Goal: Task Accomplishment & Management: Use online tool/utility

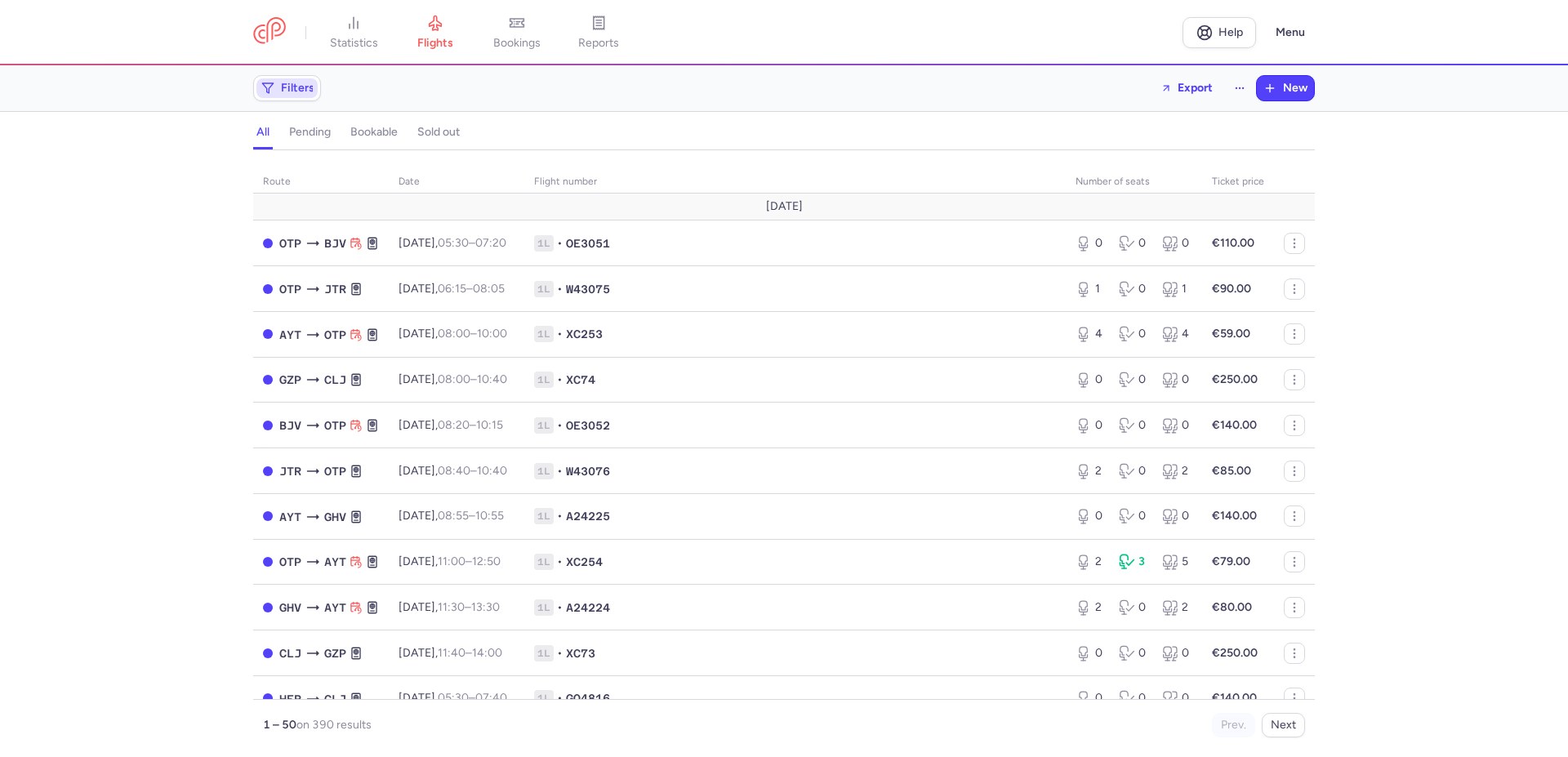
click at [284, 91] on span "Filters" at bounding box center [298, 87] width 34 height 13
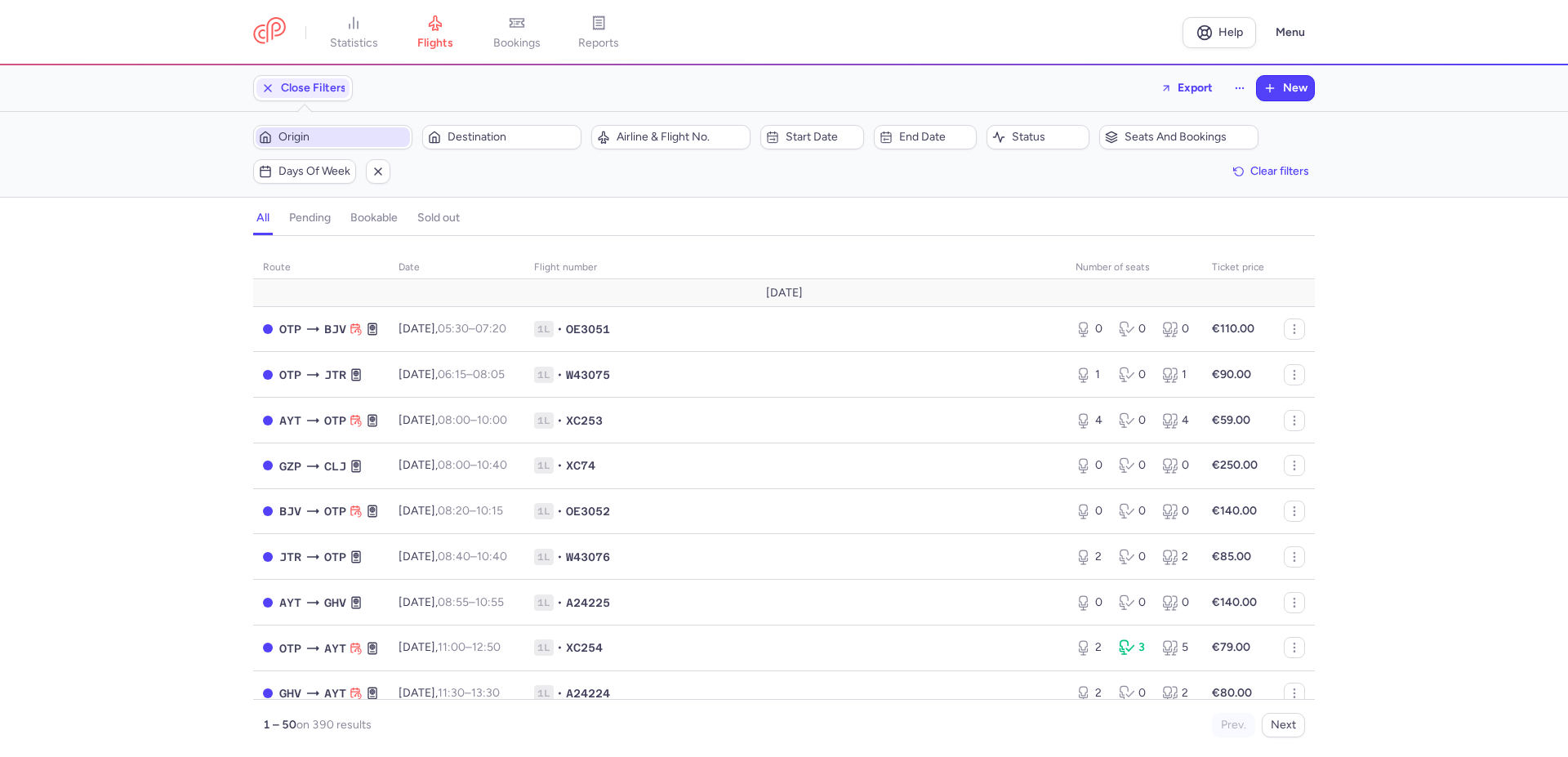
click at [328, 135] on span "Origin" at bounding box center [342, 137] width 128 height 13
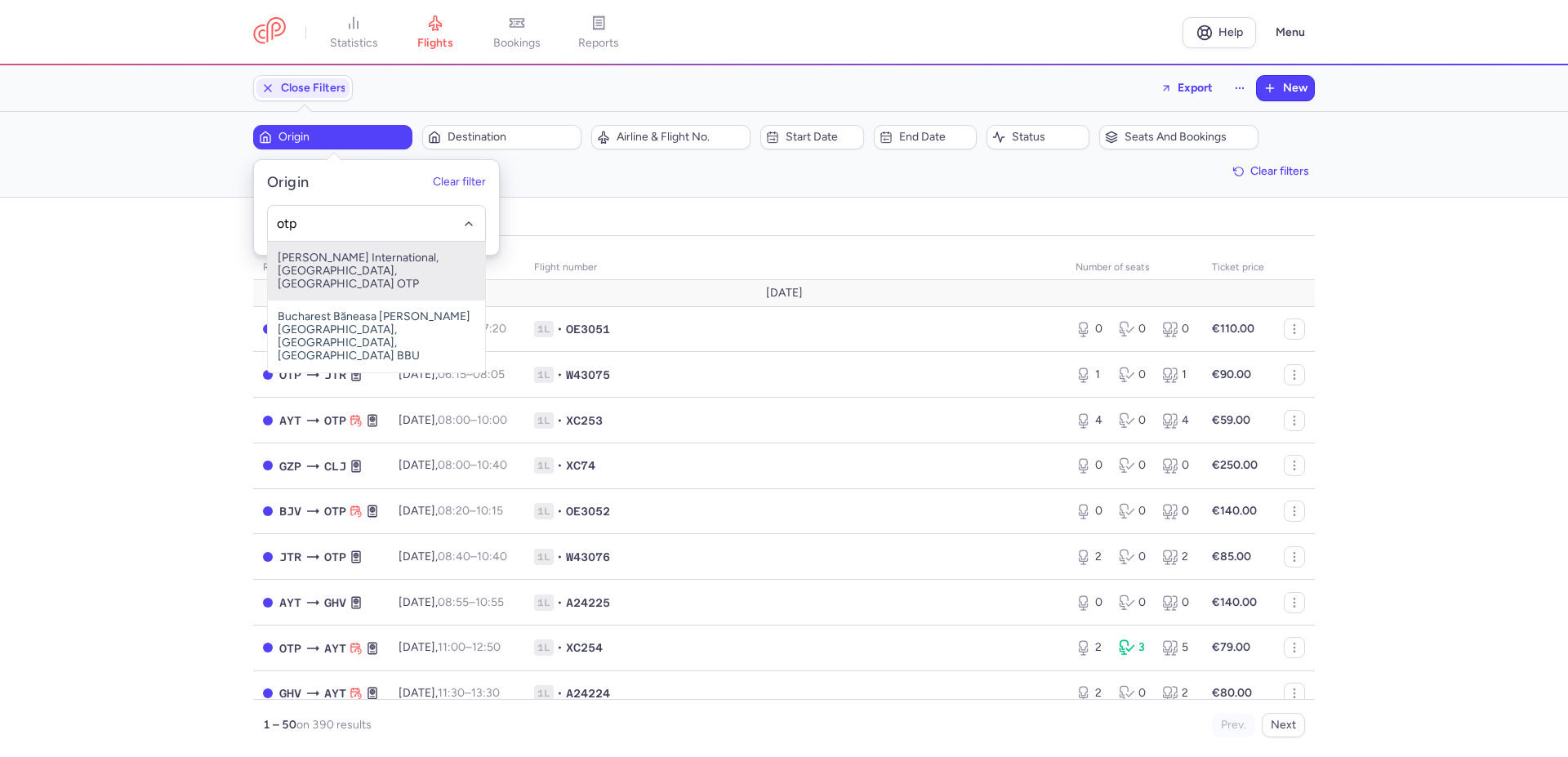
click at [355, 263] on span "[PERSON_NAME] International, [GEOGRAPHIC_DATA], [GEOGRAPHIC_DATA] OTP" at bounding box center [376, 271] width 217 height 59
type input "otp"
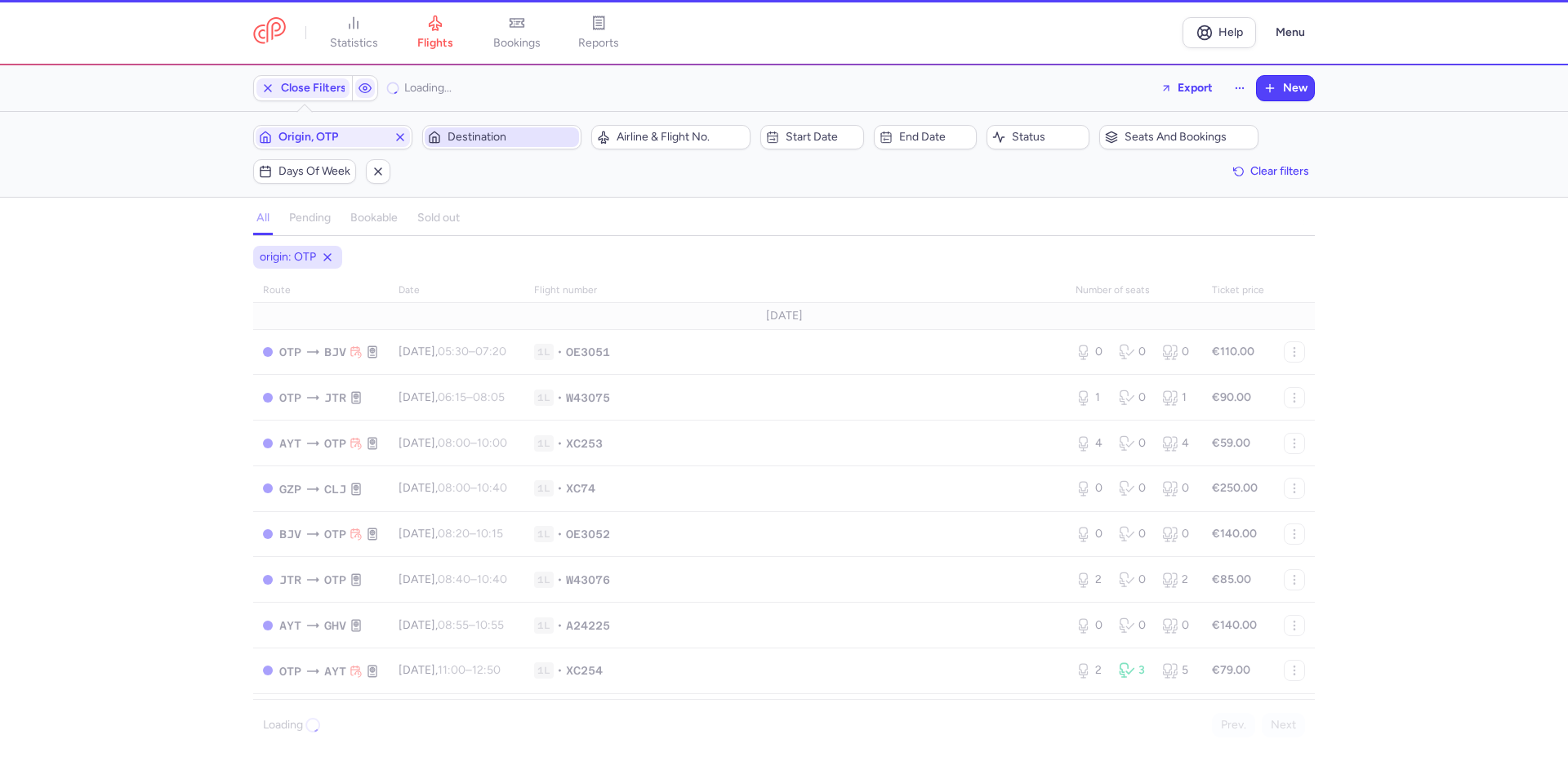
click at [469, 134] on span "Destination" at bounding box center [511, 137] width 128 height 13
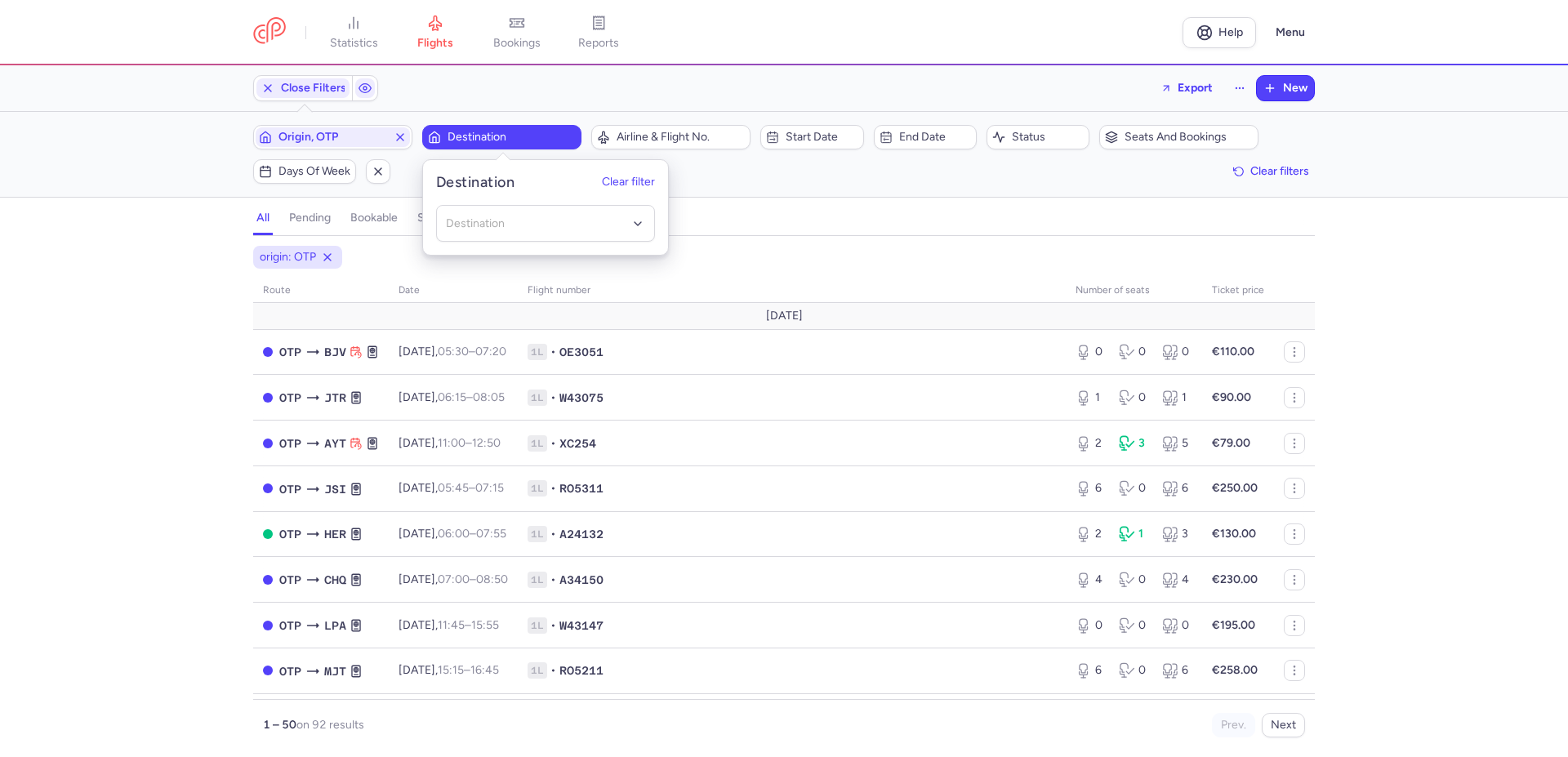
click at [478, 133] on span "Destination" at bounding box center [511, 137] width 128 height 13
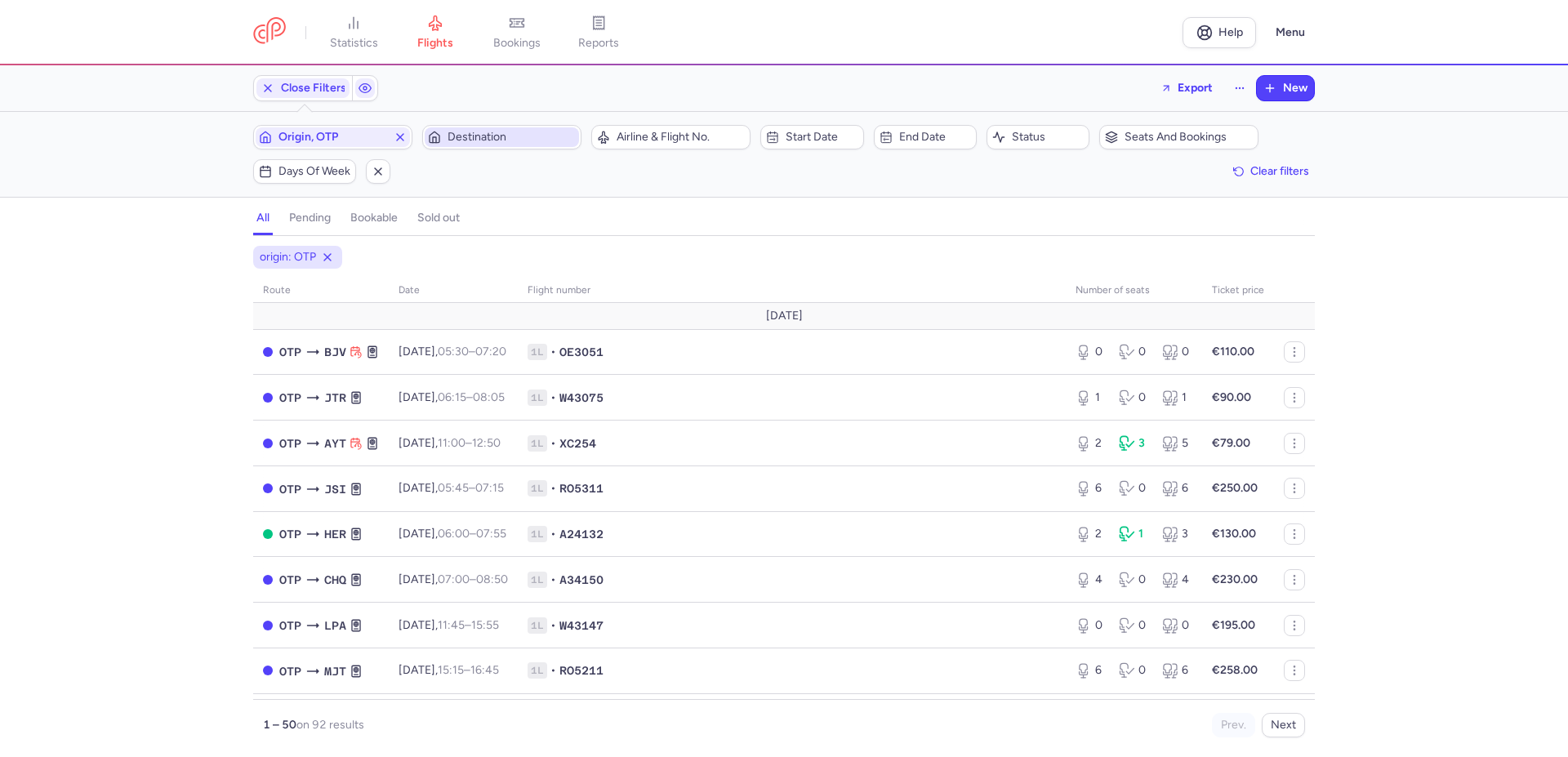
click at [478, 133] on span "Destination" at bounding box center [511, 137] width 128 height 13
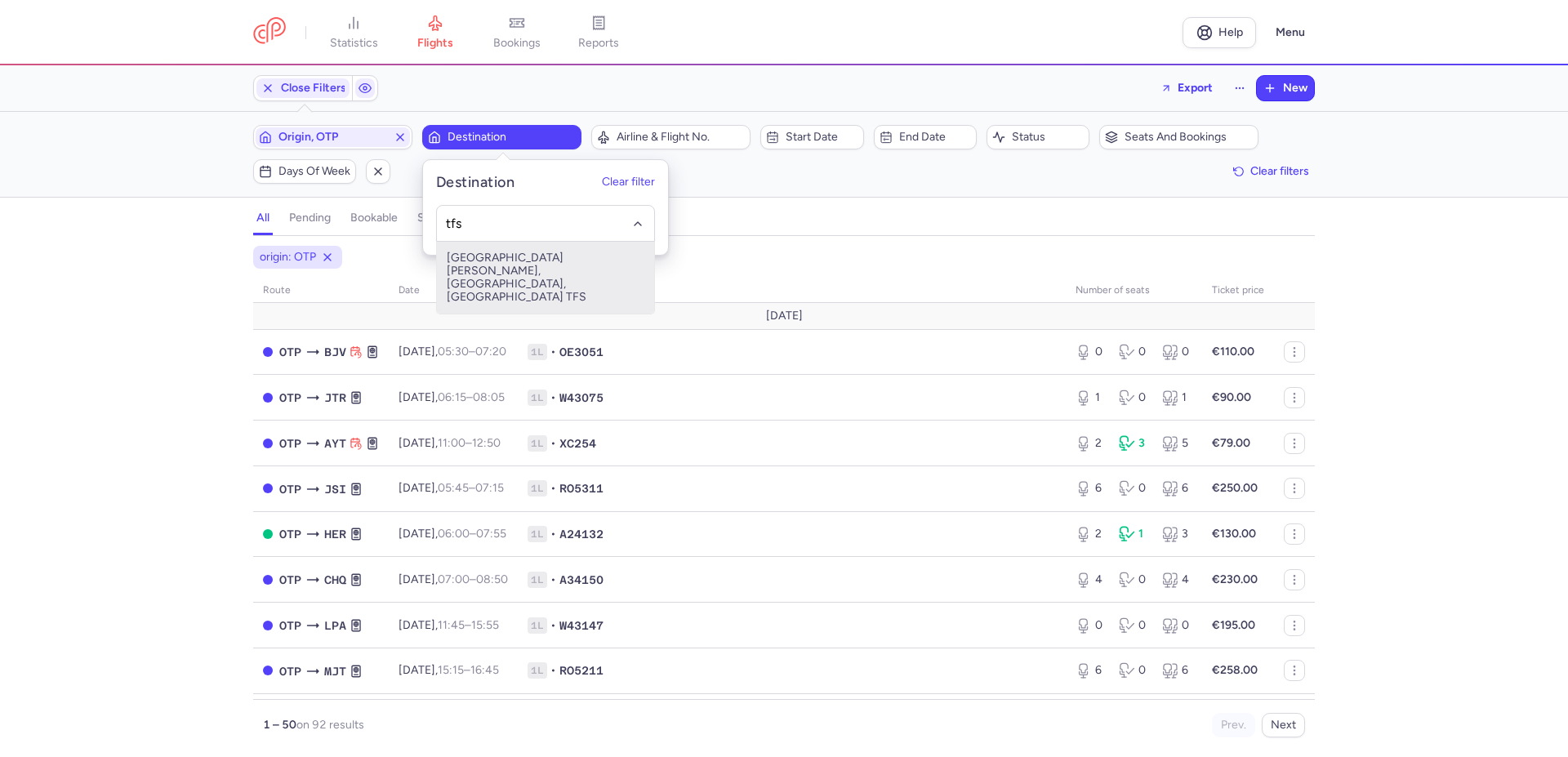
drag, startPoint x: 547, startPoint y: 257, endPoint x: 799, endPoint y: 252, distance: 252.0
click at [546, 257] on span "[GEOGRAPHIC_DATA][PERSON_NAME], [GEOGRAPHIC_DATA], [GEOGRAPHIC_DATA] TFS" at bounding box center [544, 278] width 217 height 71
type input "tfs"
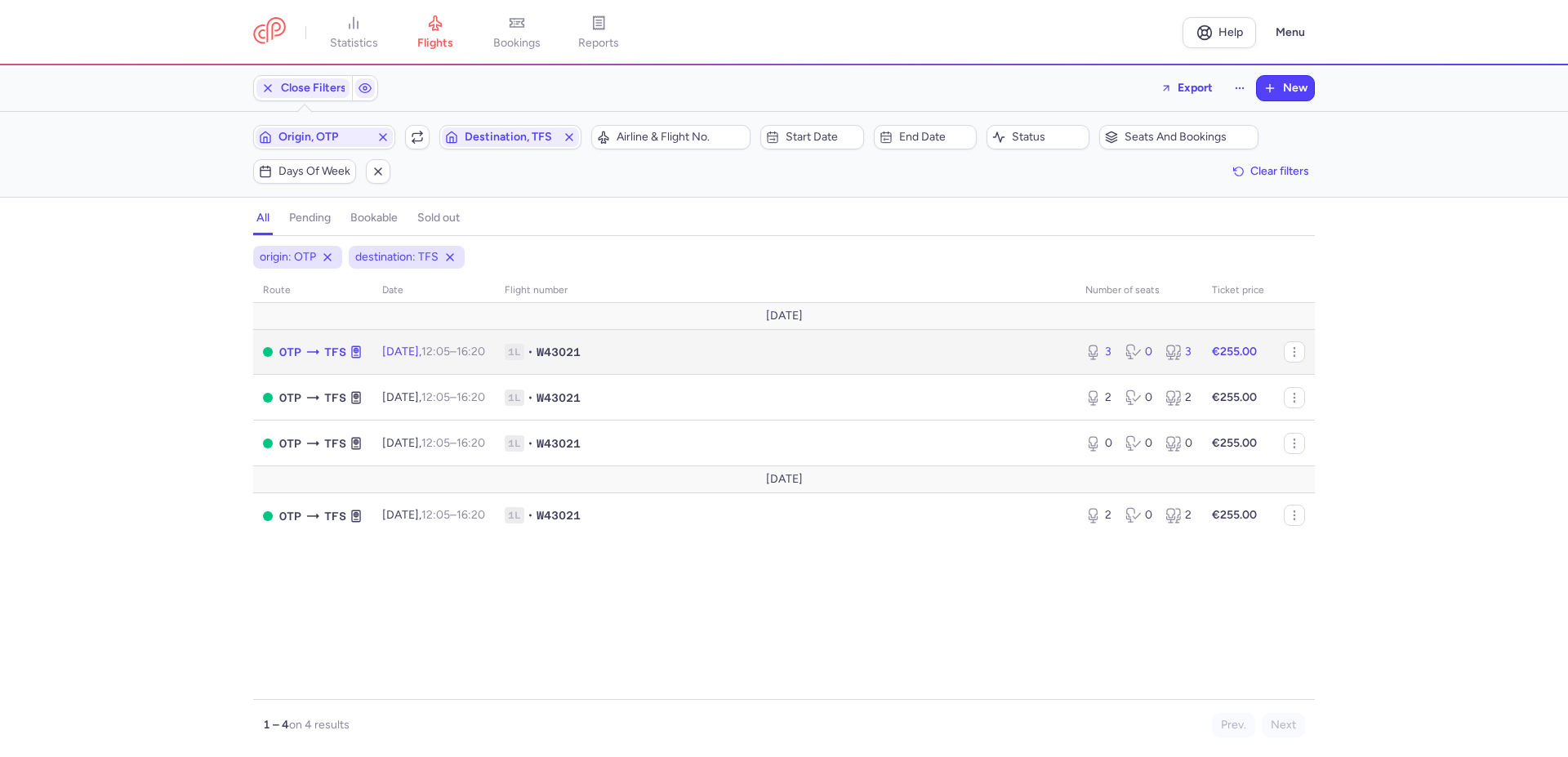
click at [1232, 349] on strong "€255.00" at bounding box center [1234, 351] width 45 height 14
click at [1010, 360] on span "1L • W43021" at bounding box center [785, 352] width 561 height 16
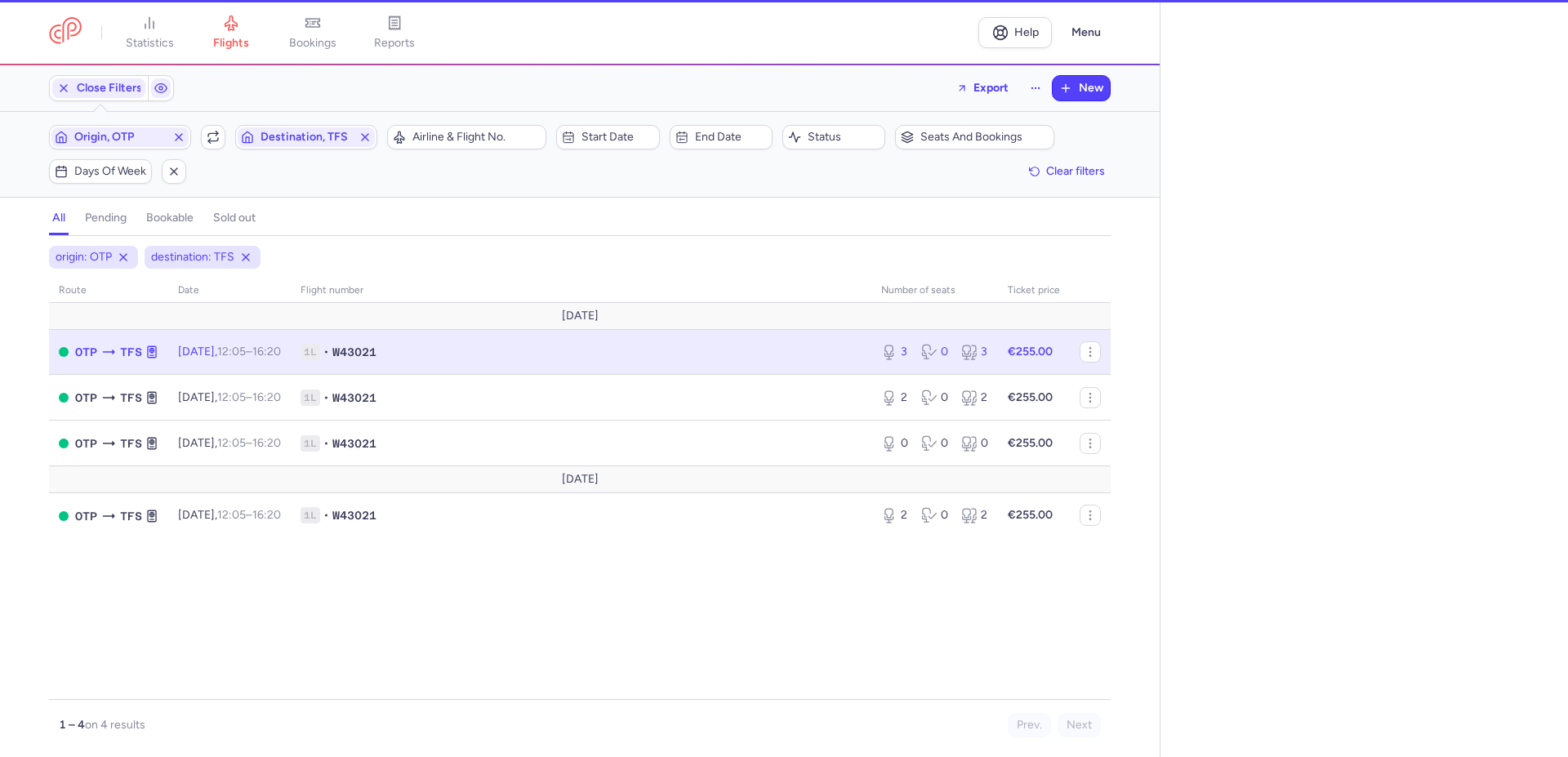
select select "hours"
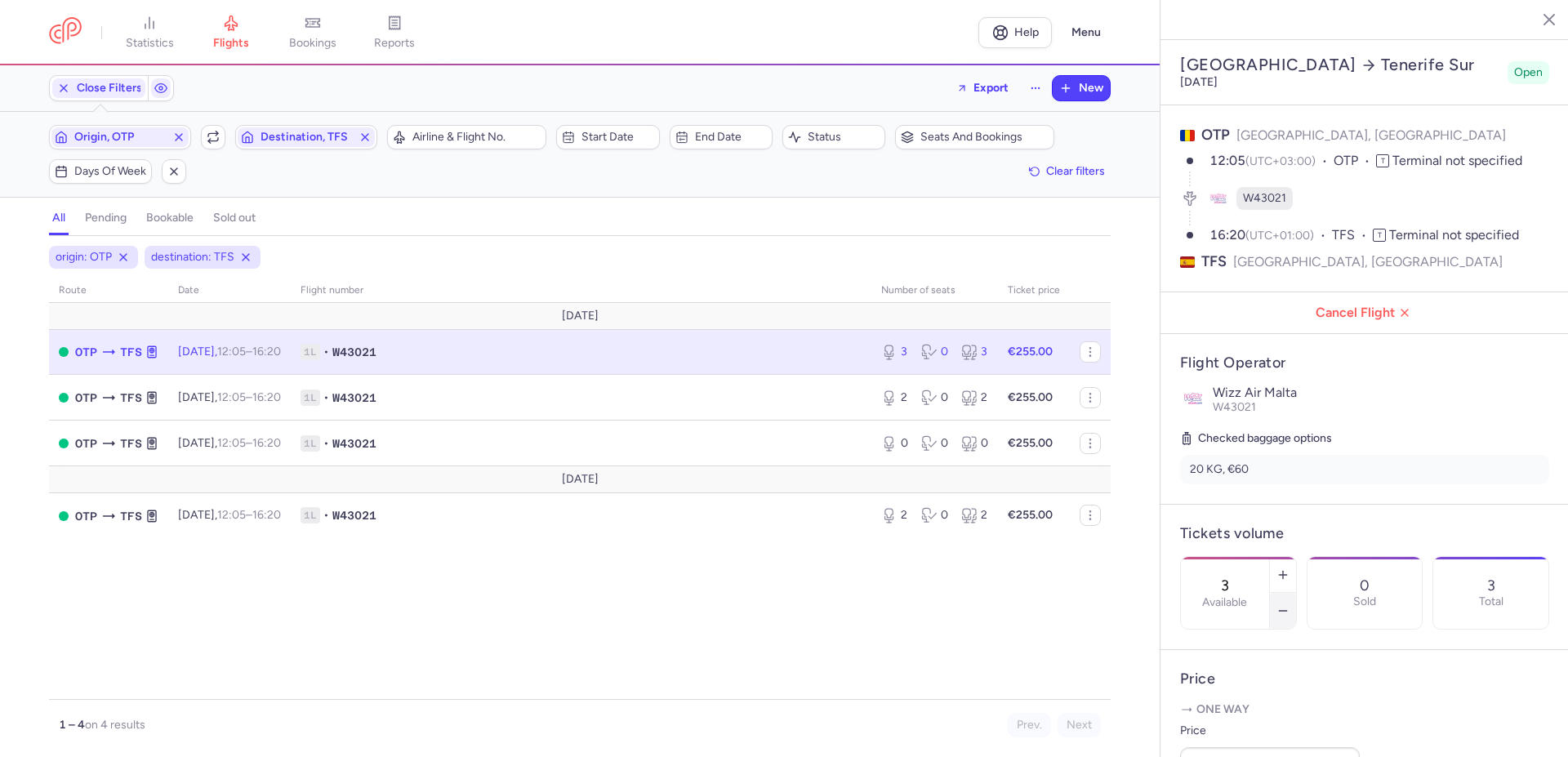
click at [1289, 604] on icon "button" at bounding box center [1282, 610] width 13 height 13
click at [1248, 729] on span "Save changes" at bounding box center [1235, 725] width 81 height 15
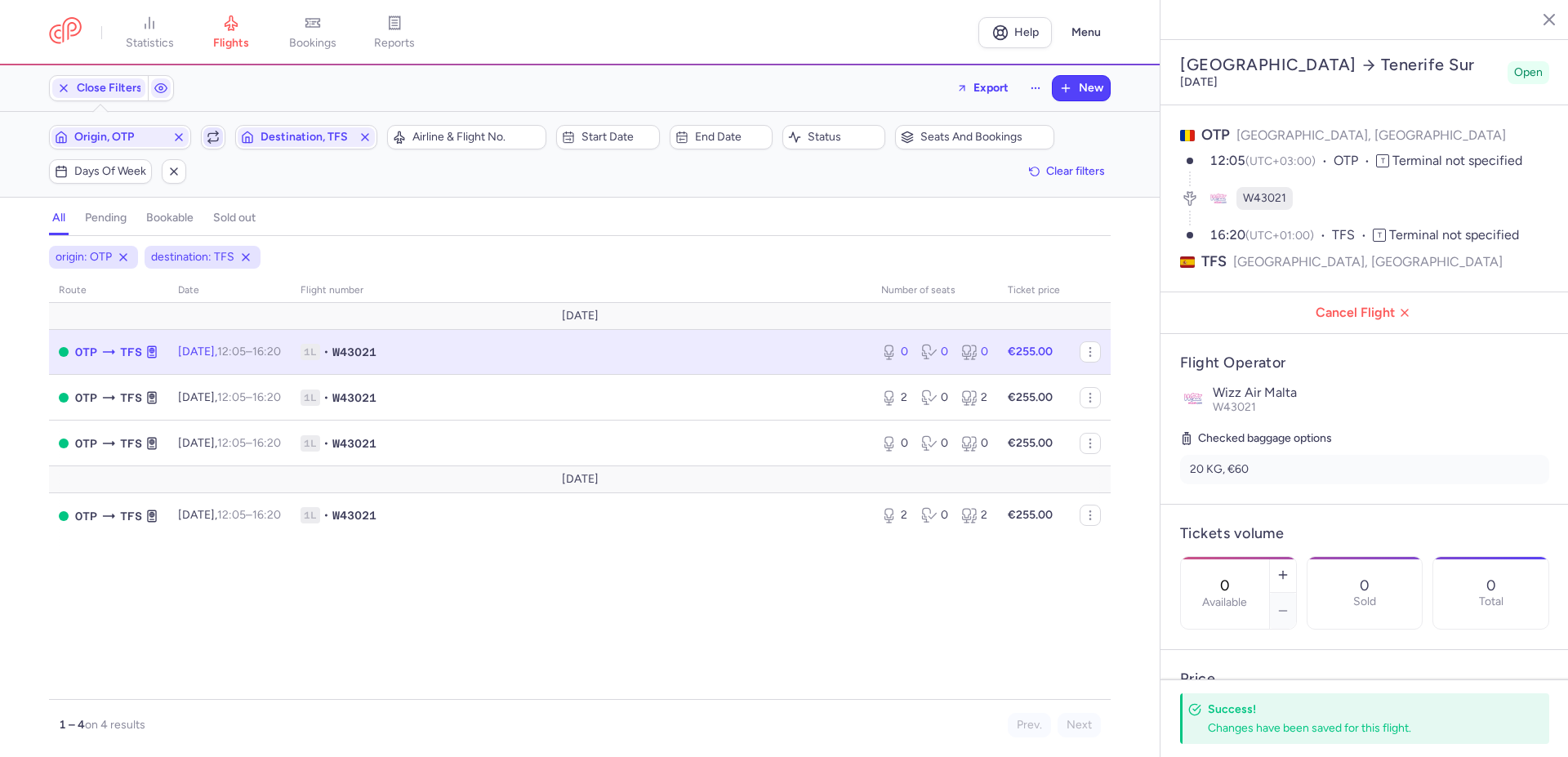
click at [217, 132] on polyline "button" at bounding box center [216, 134] width 2 height 4
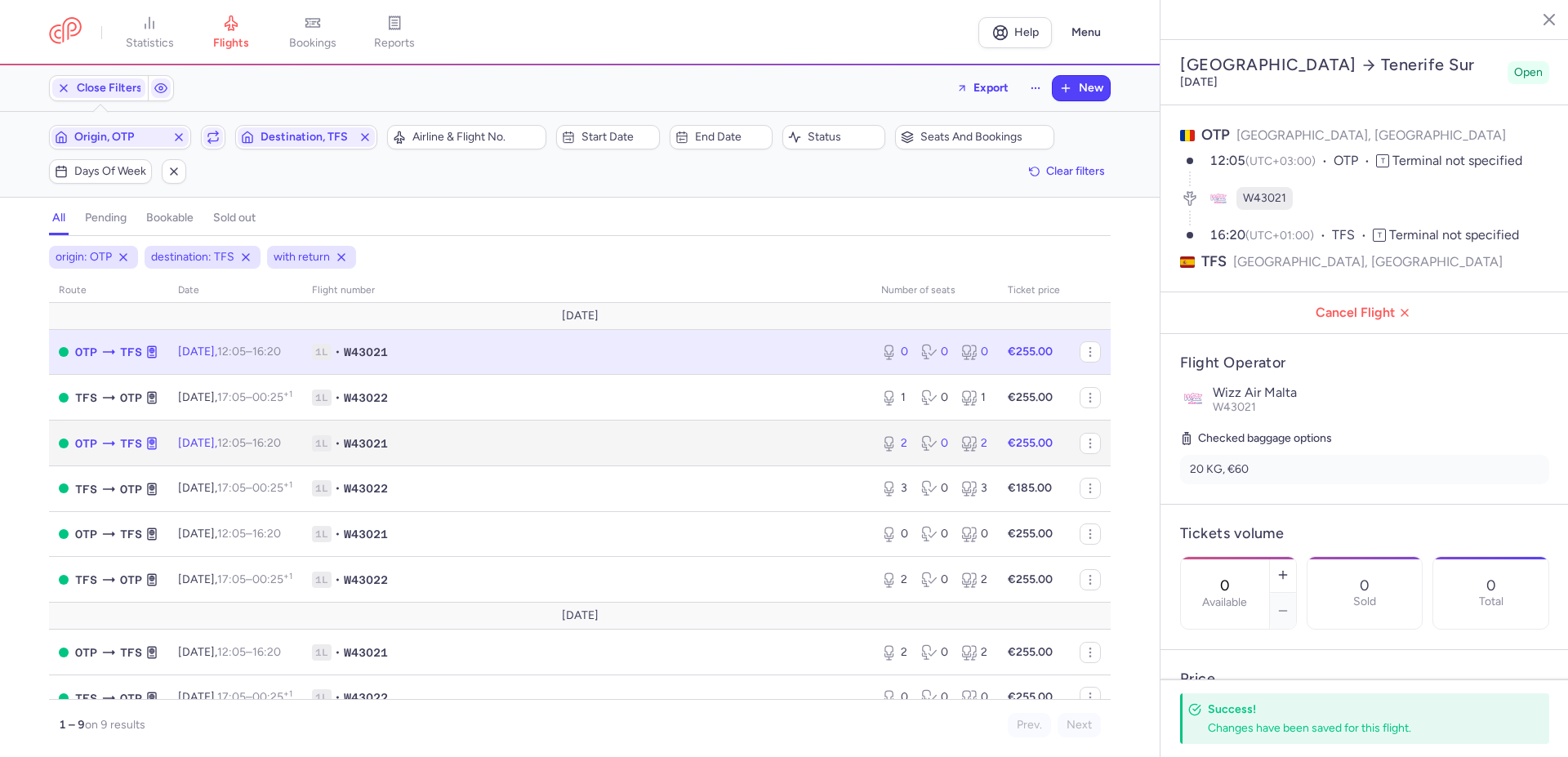
drag, startPoint x: 223, startPoint y: 439, endPoint x: 243, endPoint y: 435, distance: 20.4
click at [225, 438] on span "[DATE] 12:05 – 16:20 +0" at bounding box center [229, 443] width 103 height 14
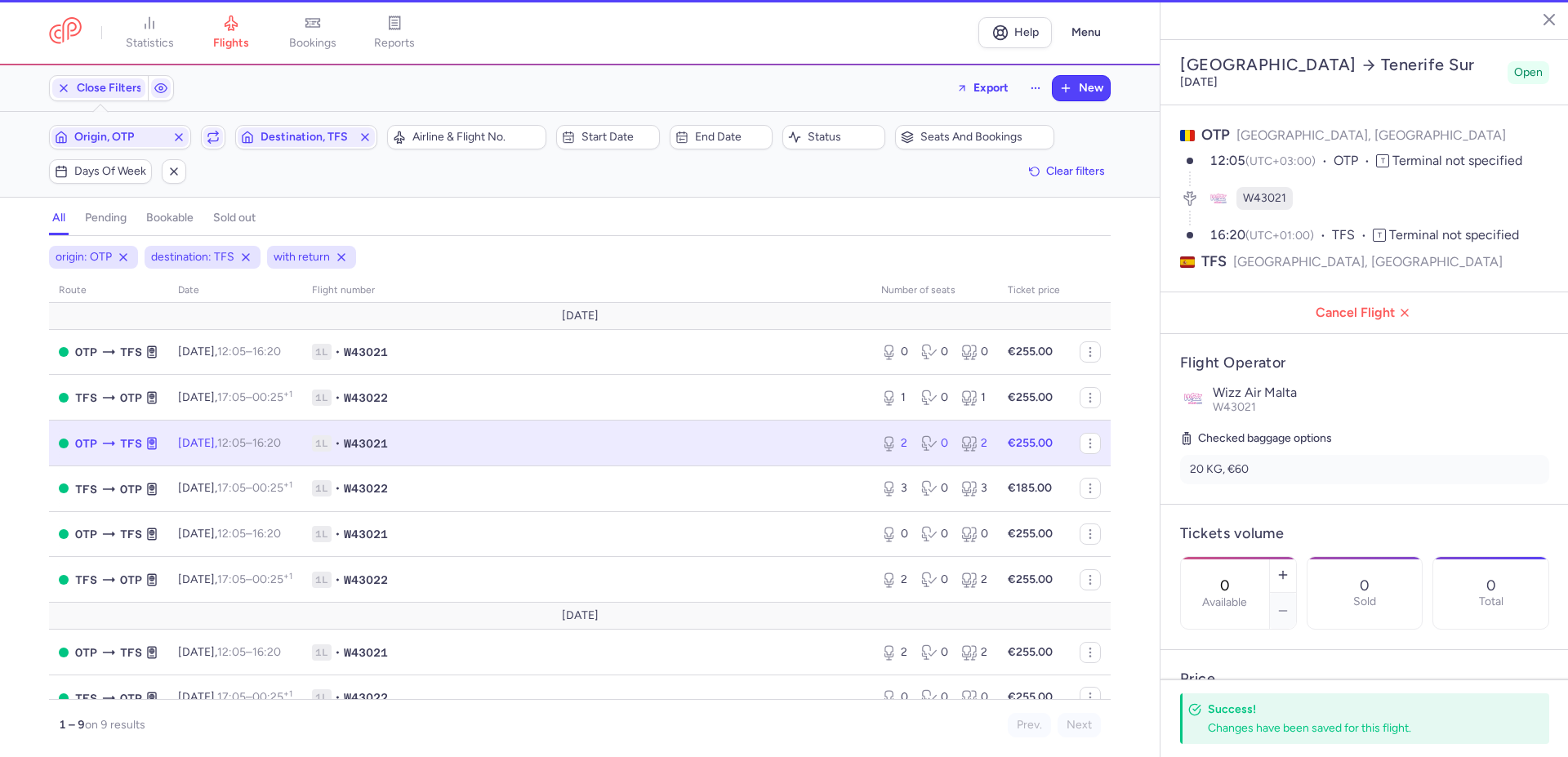
type input "2"
select select "days"
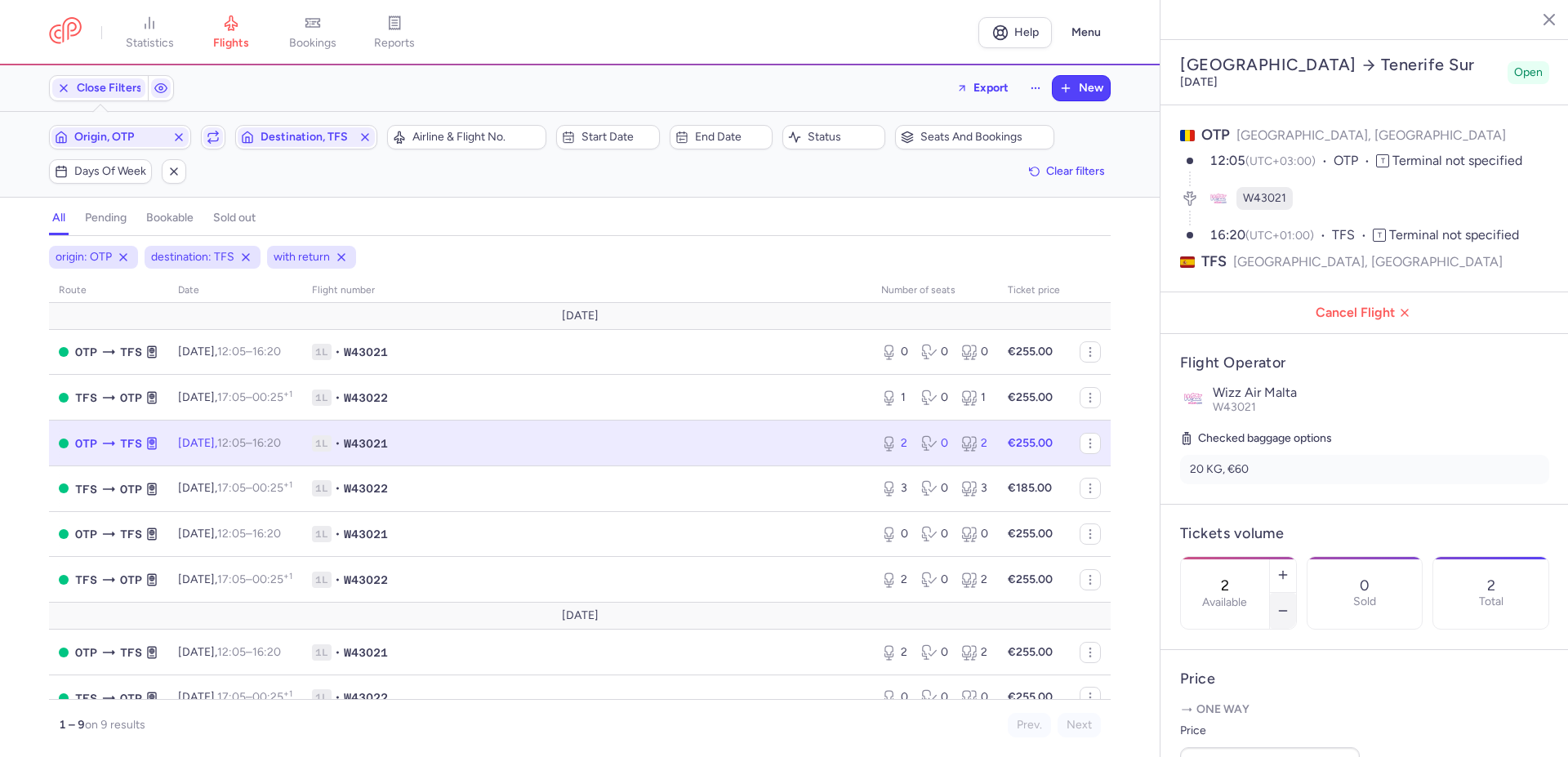
click at [1289, 604] on icon "button" at bounding box center [1282, 610] width 13 height 13
click at [1251, 728] on span "Save changes" at bounding box center [1235, 725] width 81 height 15
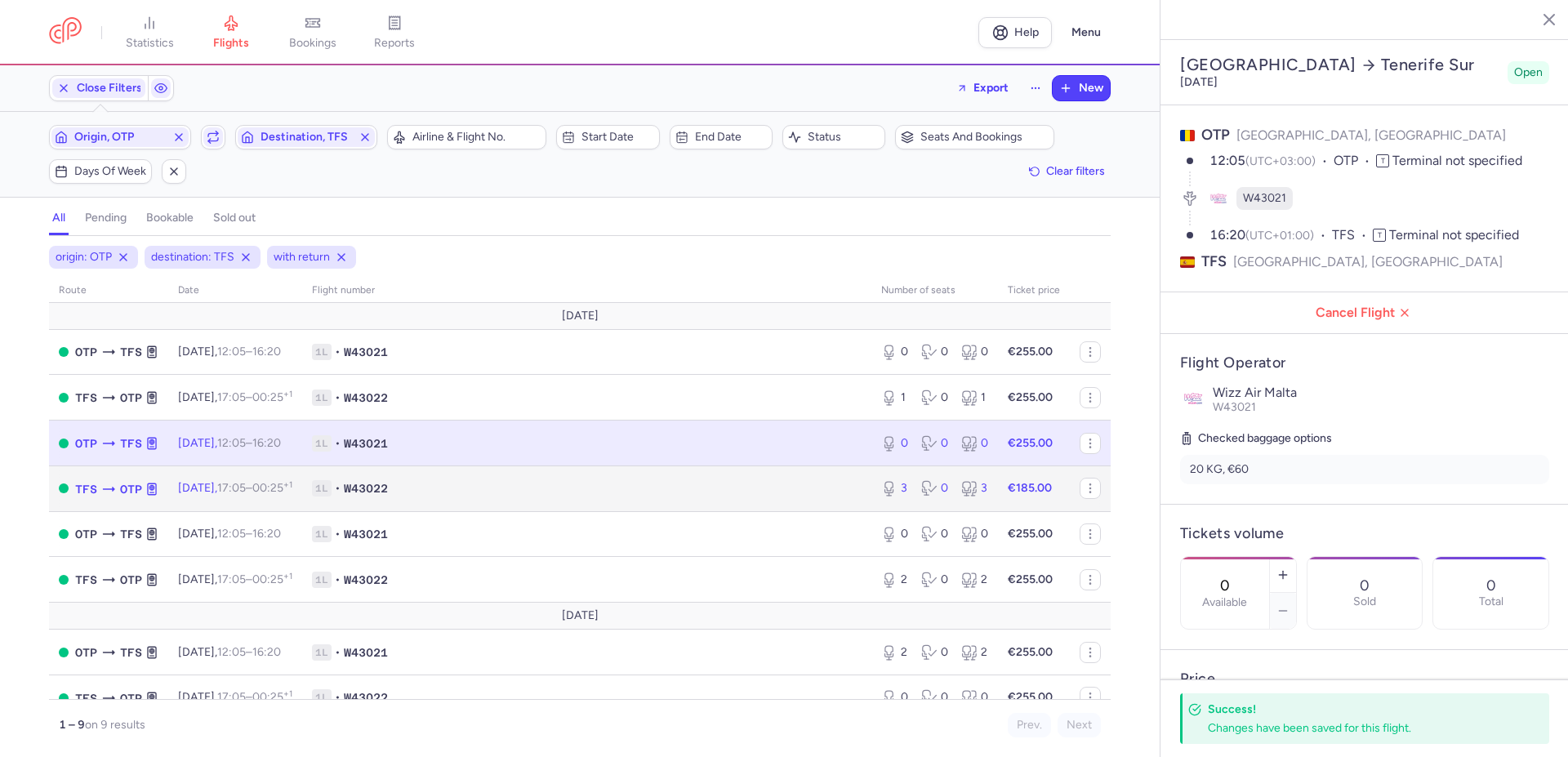
click at [493, 483] on span "1L • W43022" at bounding box center [587, 488] width 549 height 16
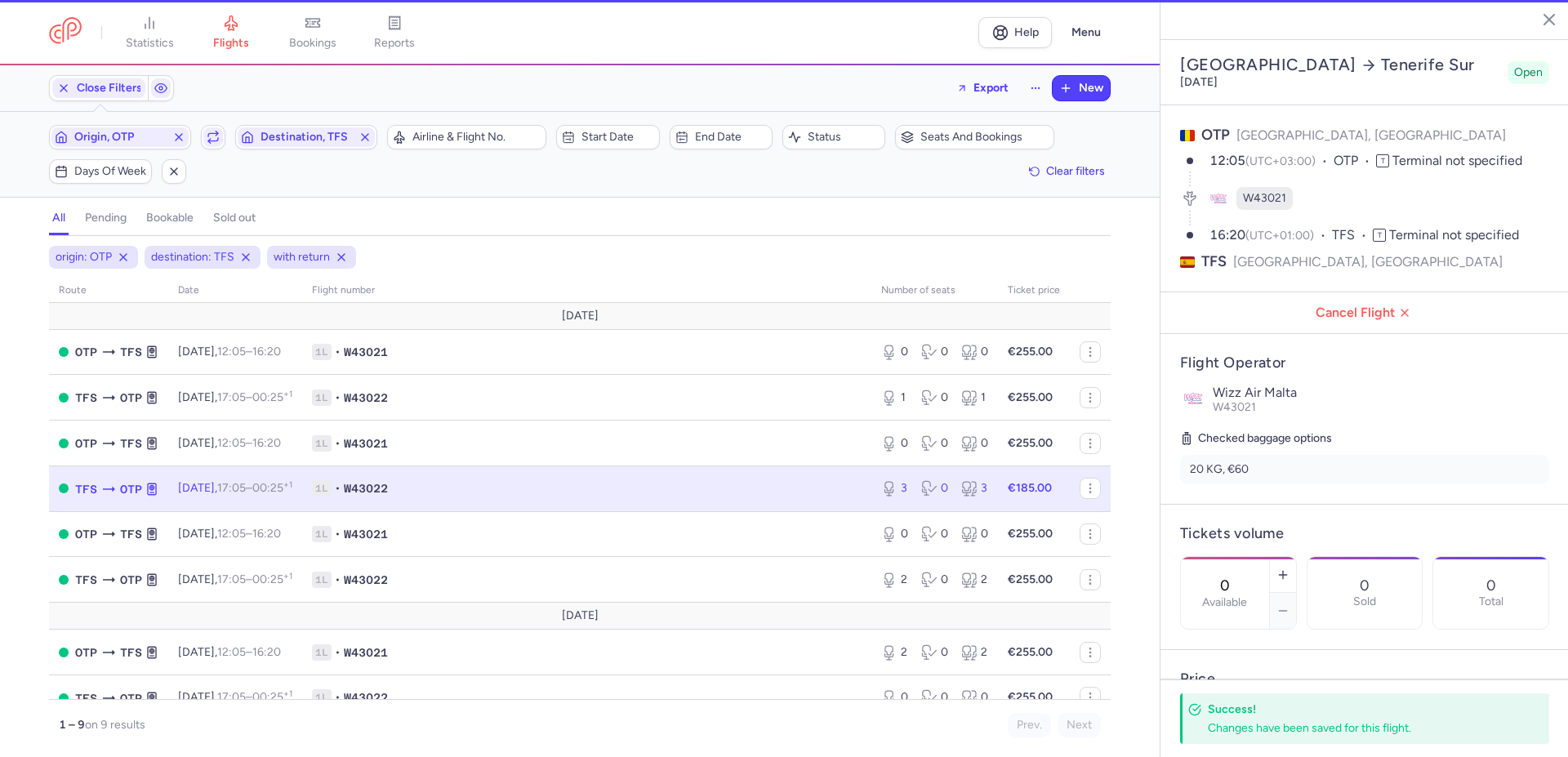
type input "3"
type input "27"
select select "hours"
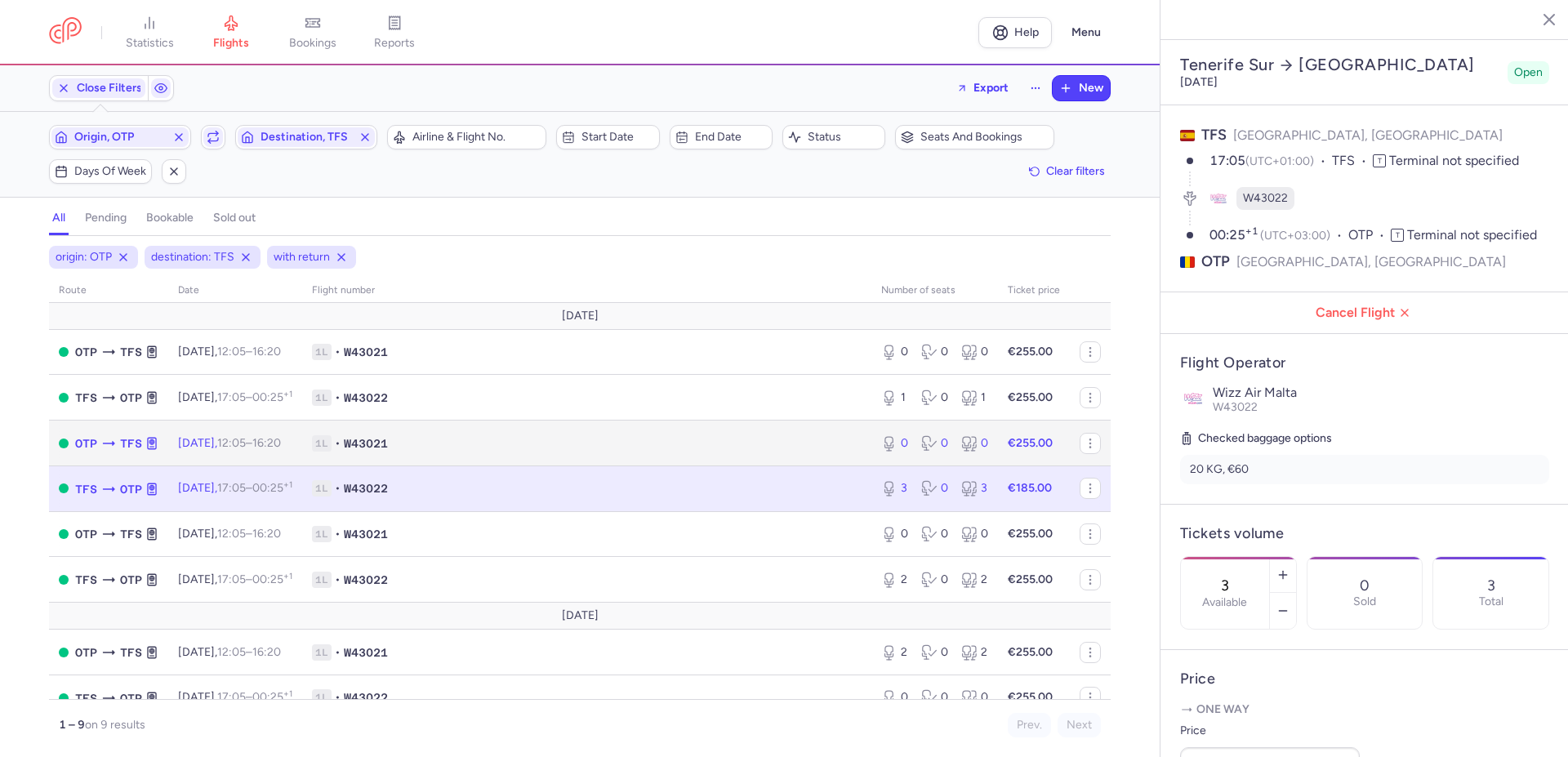
click at [564, 444] on span "1L • W43021" at bounding box center [587, 443] width 549 height 16
type input "0"
type input "2"
select select "days"
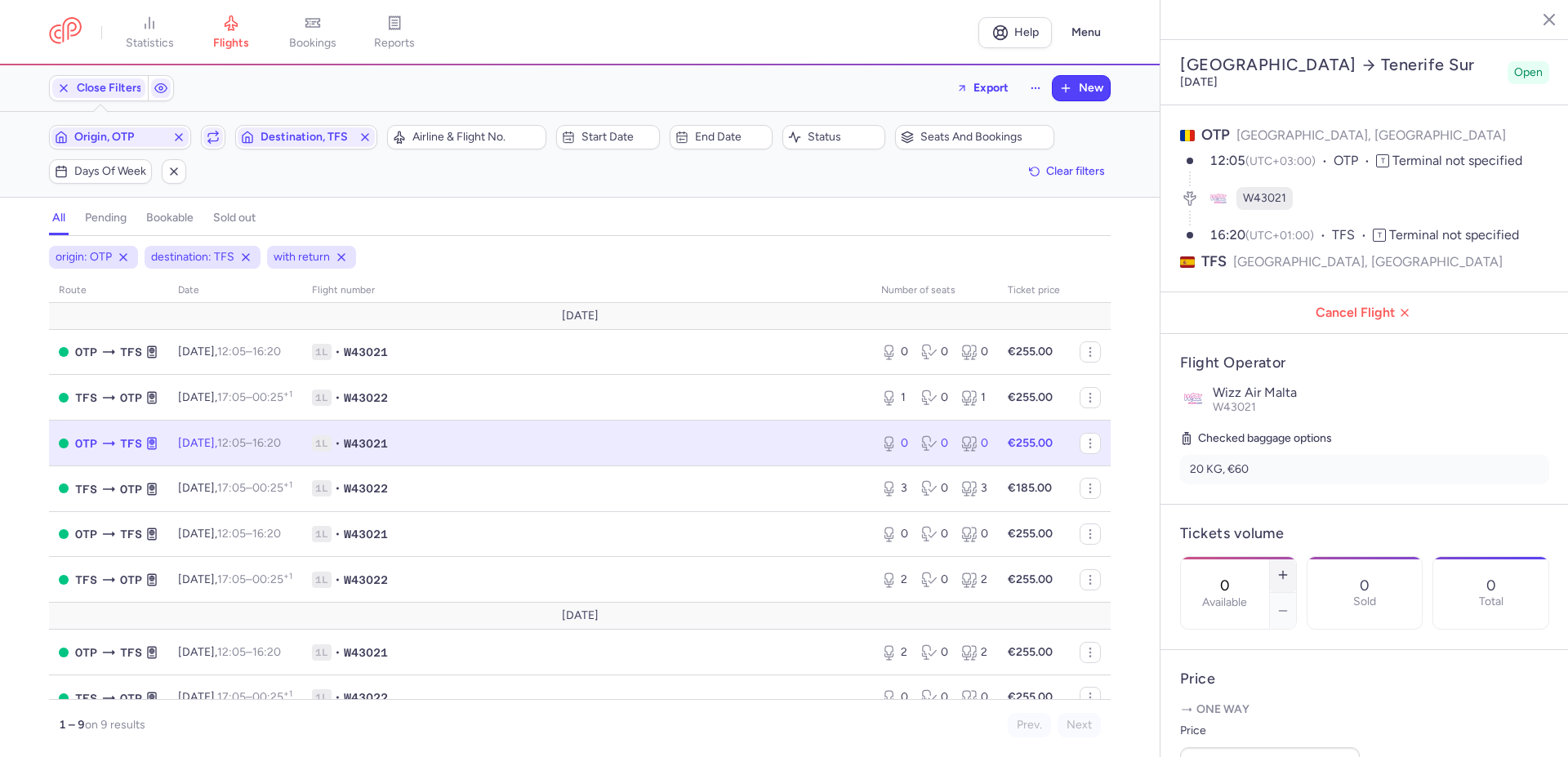
click at [1289, 568] on icon "button" at bounding box center [1282, 574] width 13 height 13
click at [1251, 727] on span "Save changes" at bounding box center [1235, 725] width 81 height 15
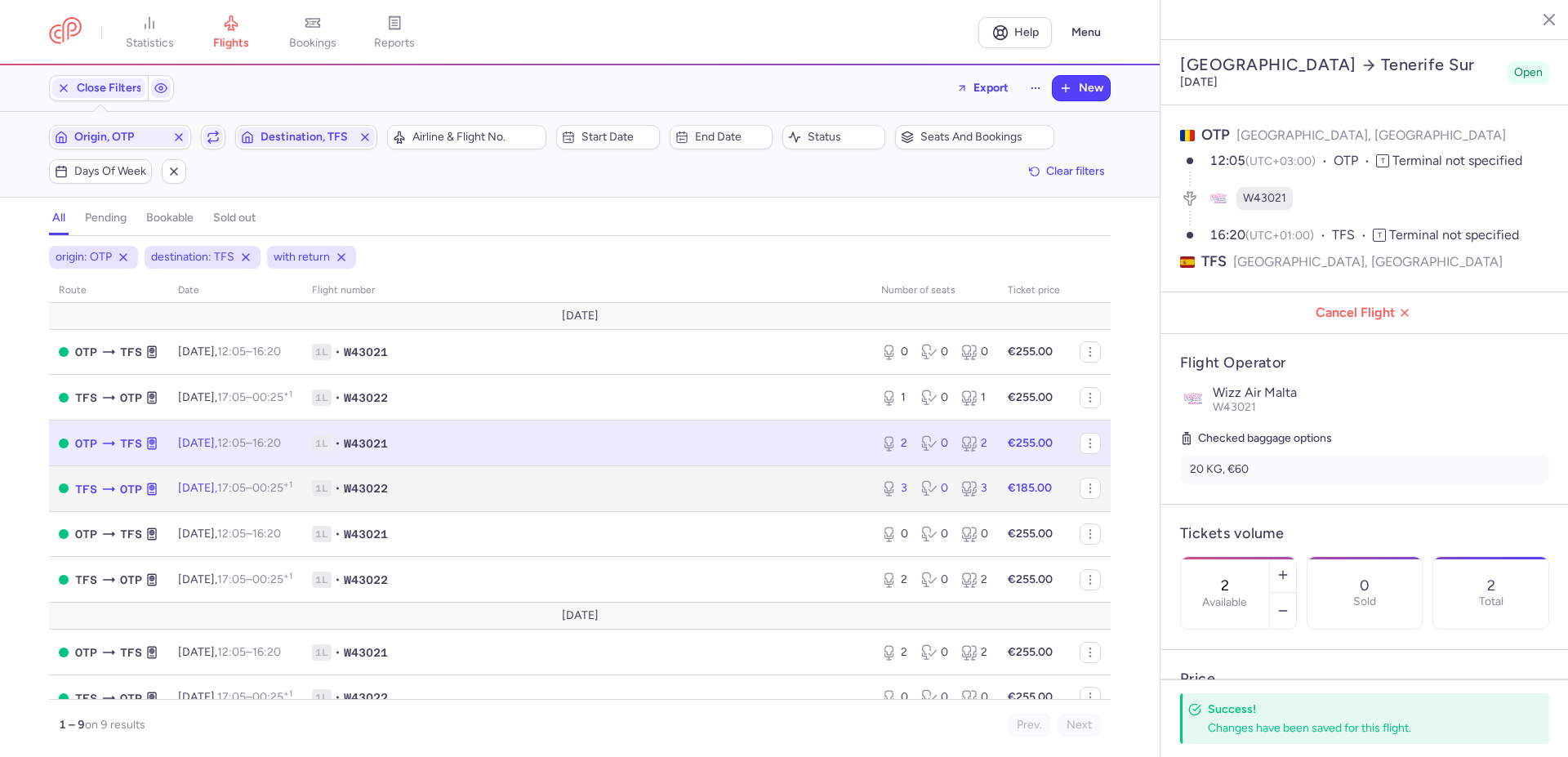
click at [530, 483] on span "1L • W43022" at bounding box center [587, 488] width 549 height 16
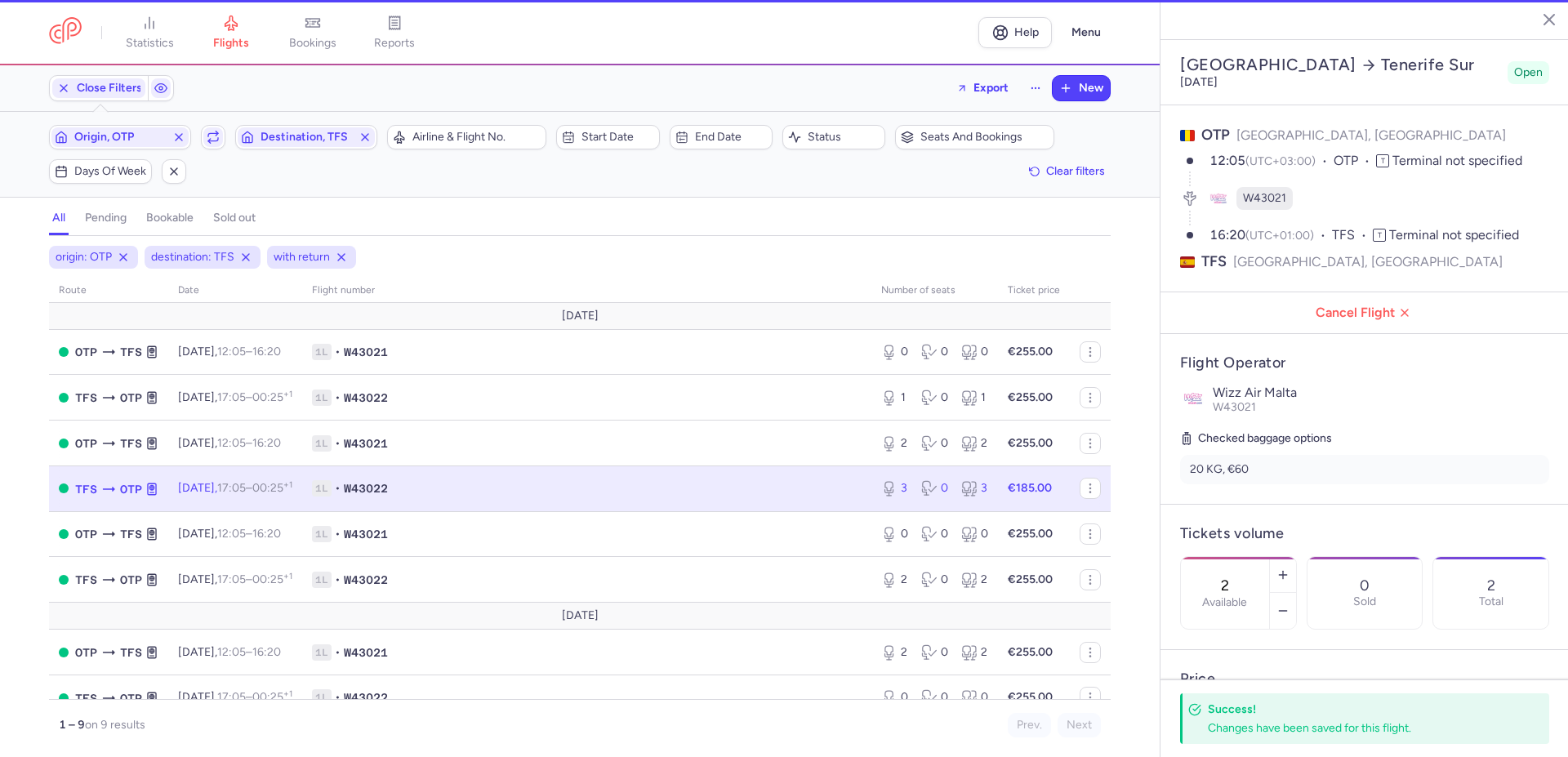
type input "3"
type input "27"
select select "hours"
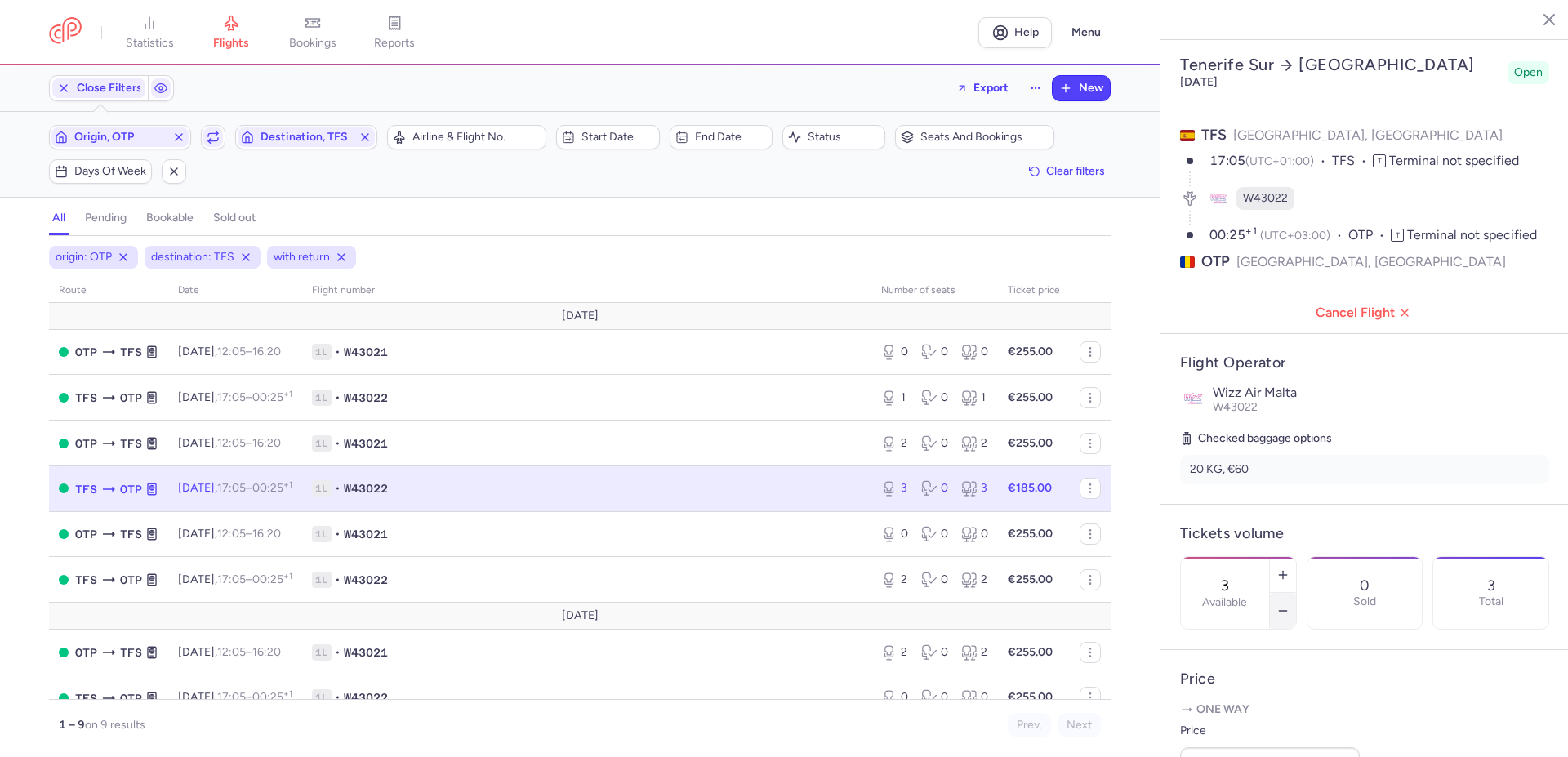
click at [1289, 604] on icon "button" at bounding box center [1282, 610] width 13 height 13
type input "0"
click at [1241, 725] on span "Save changes" at bounding box center [1235, 725] width 81 height 15
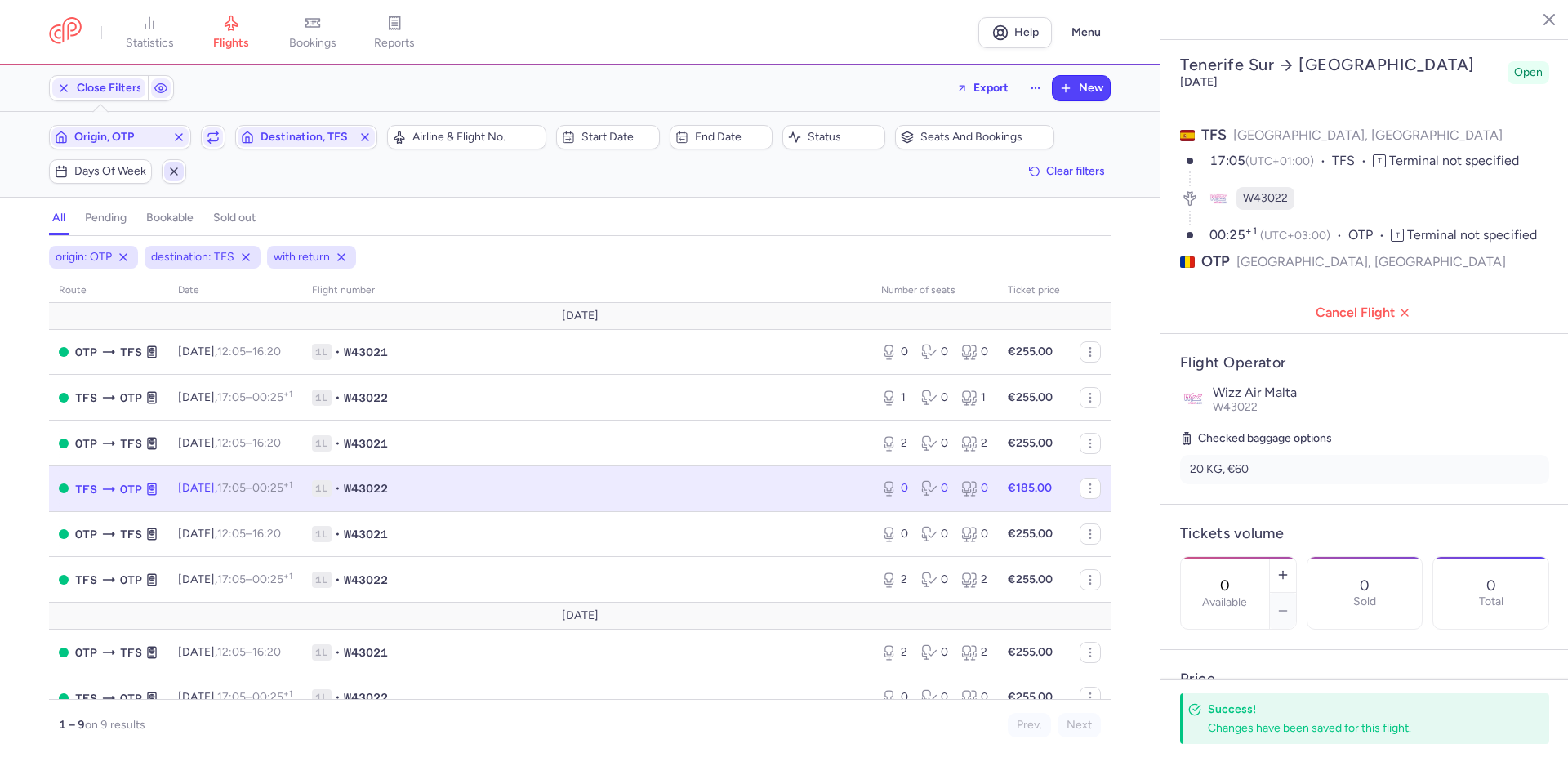
click at [177, 170] on icon "button" at bounding box center [174, 171] width 13 height 13
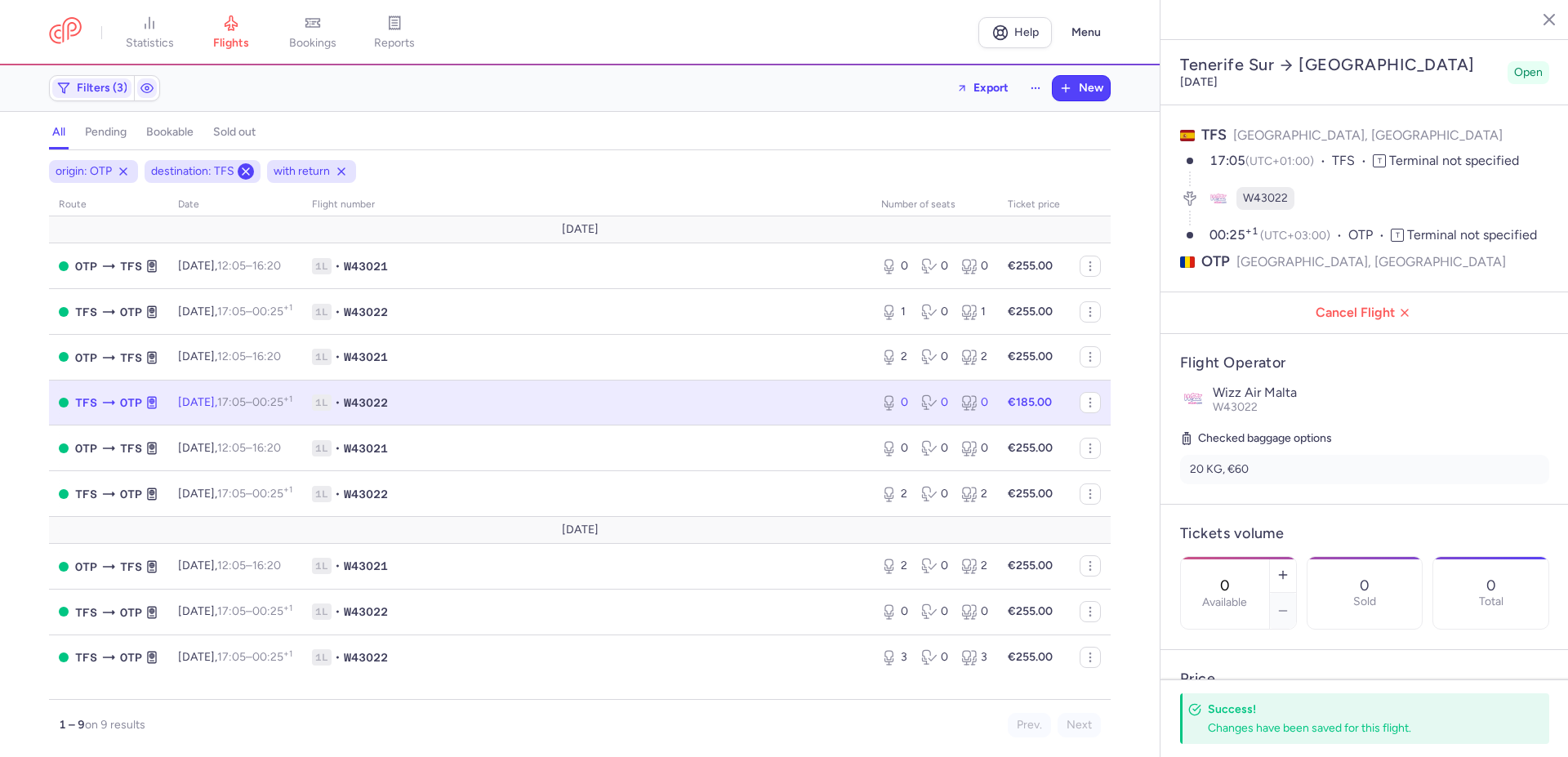
click at [246, 170] on icon at bounding box center [245, 171] width 13 height 13
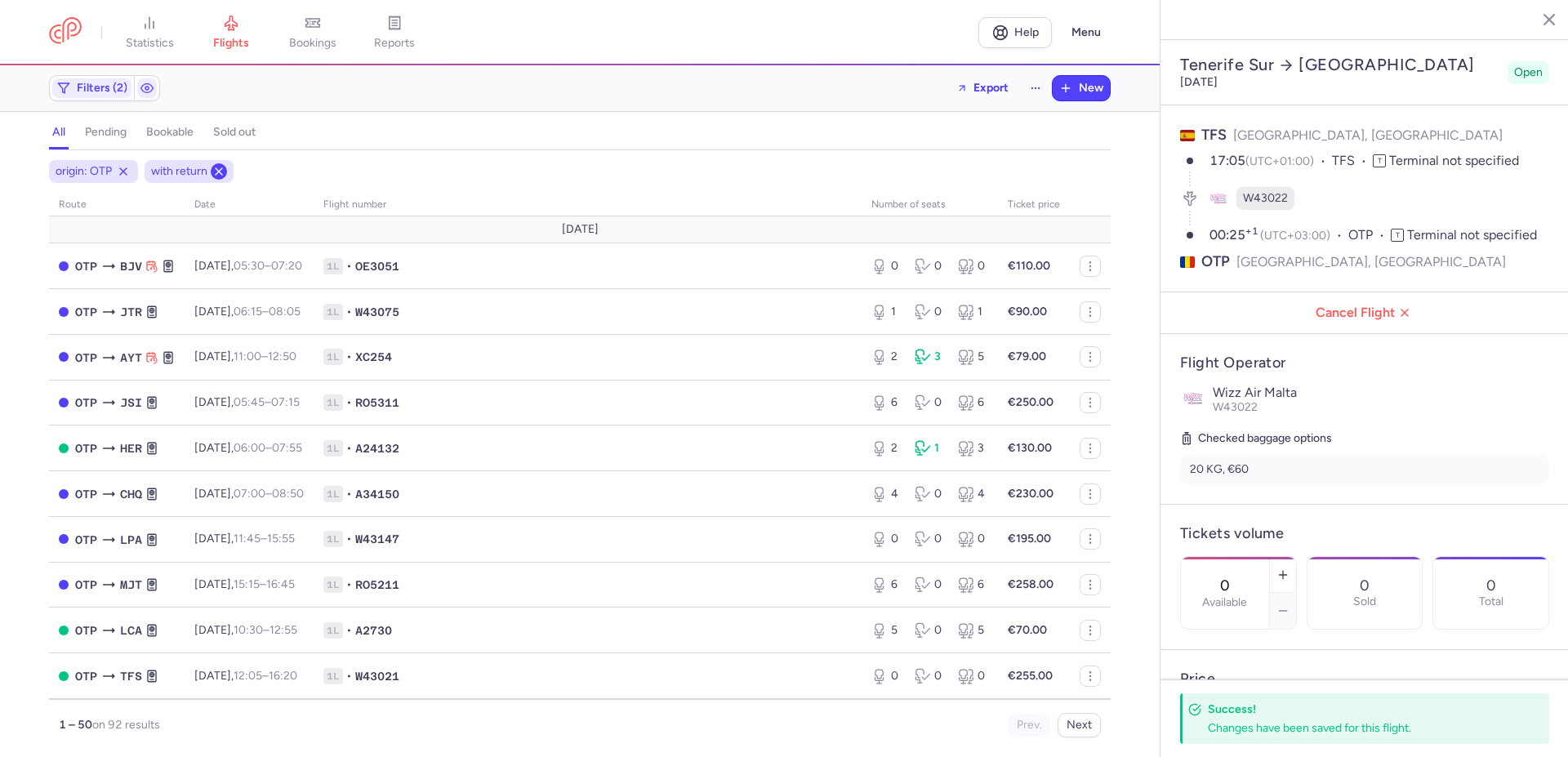
click at [220, 171] on icon at bounding box center [218, 171] width 13 height 13
click at [127, 174] on icon at bounding box center [123, 171] width 13 height 13
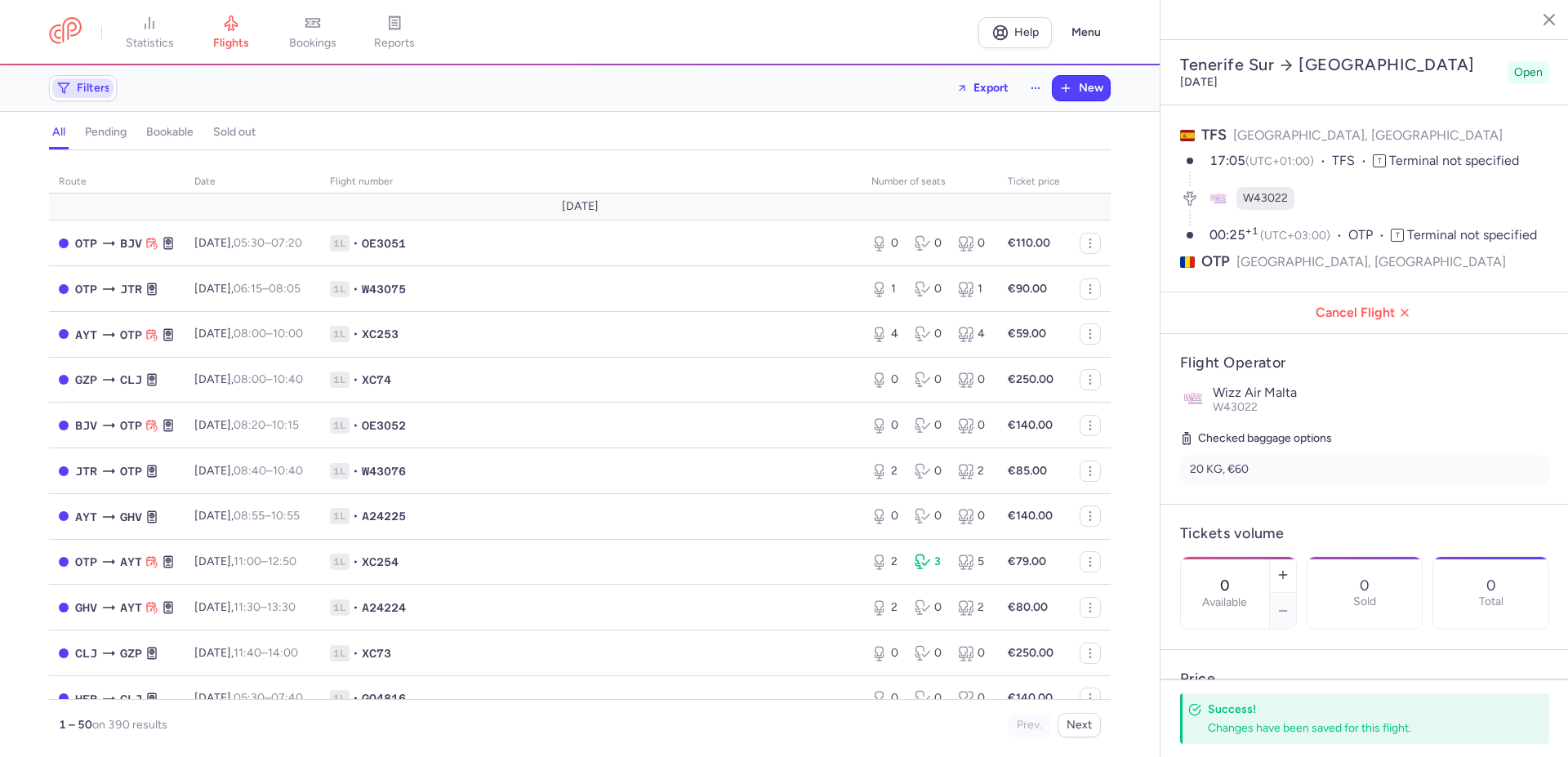
click at [88, 84] on span "Filters" at bounding box center [93, 87] width 34 height 13
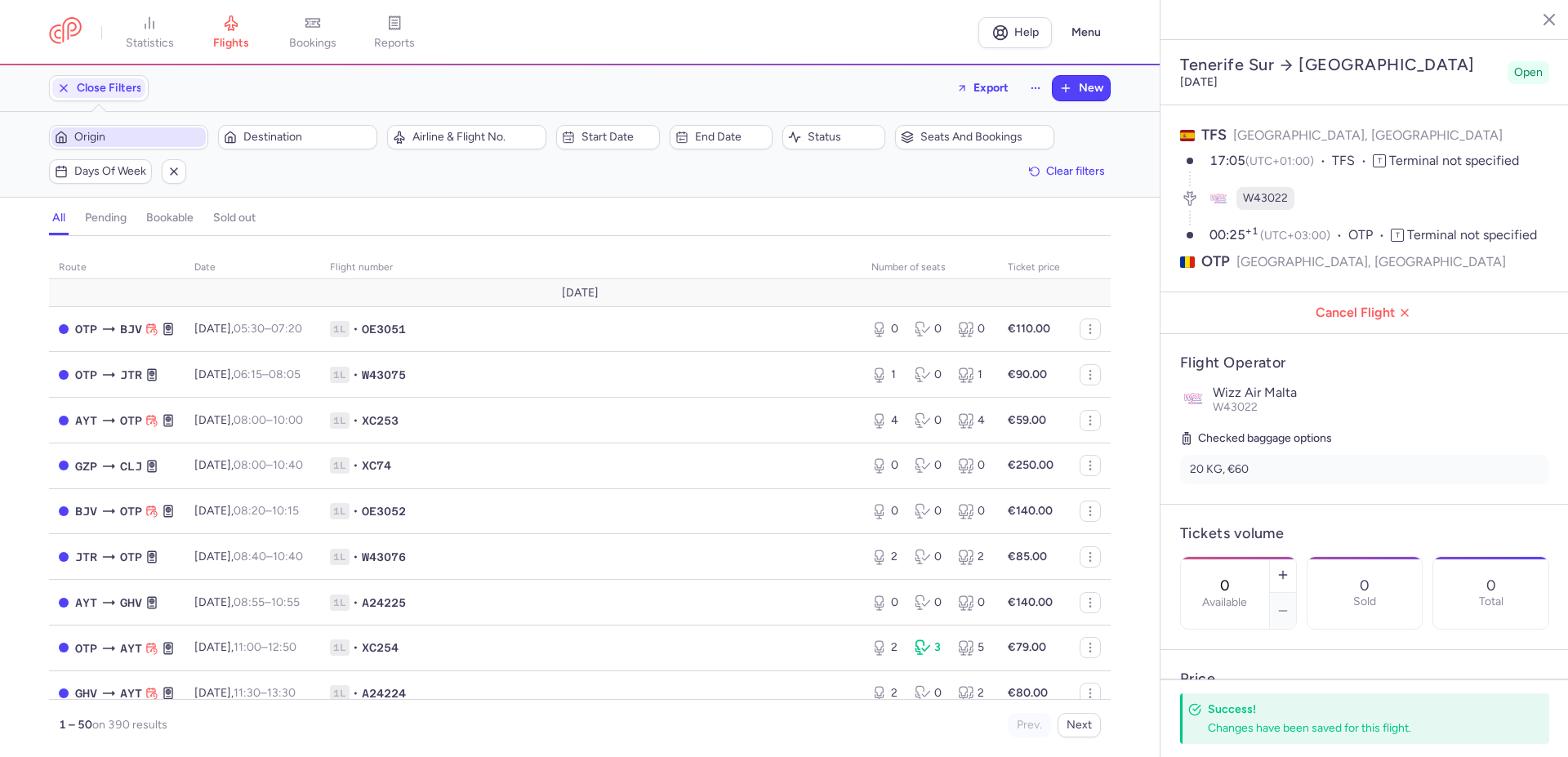
click at [157, 138] on span "Origin" at bounding box center [138, 137] width 128 height 13
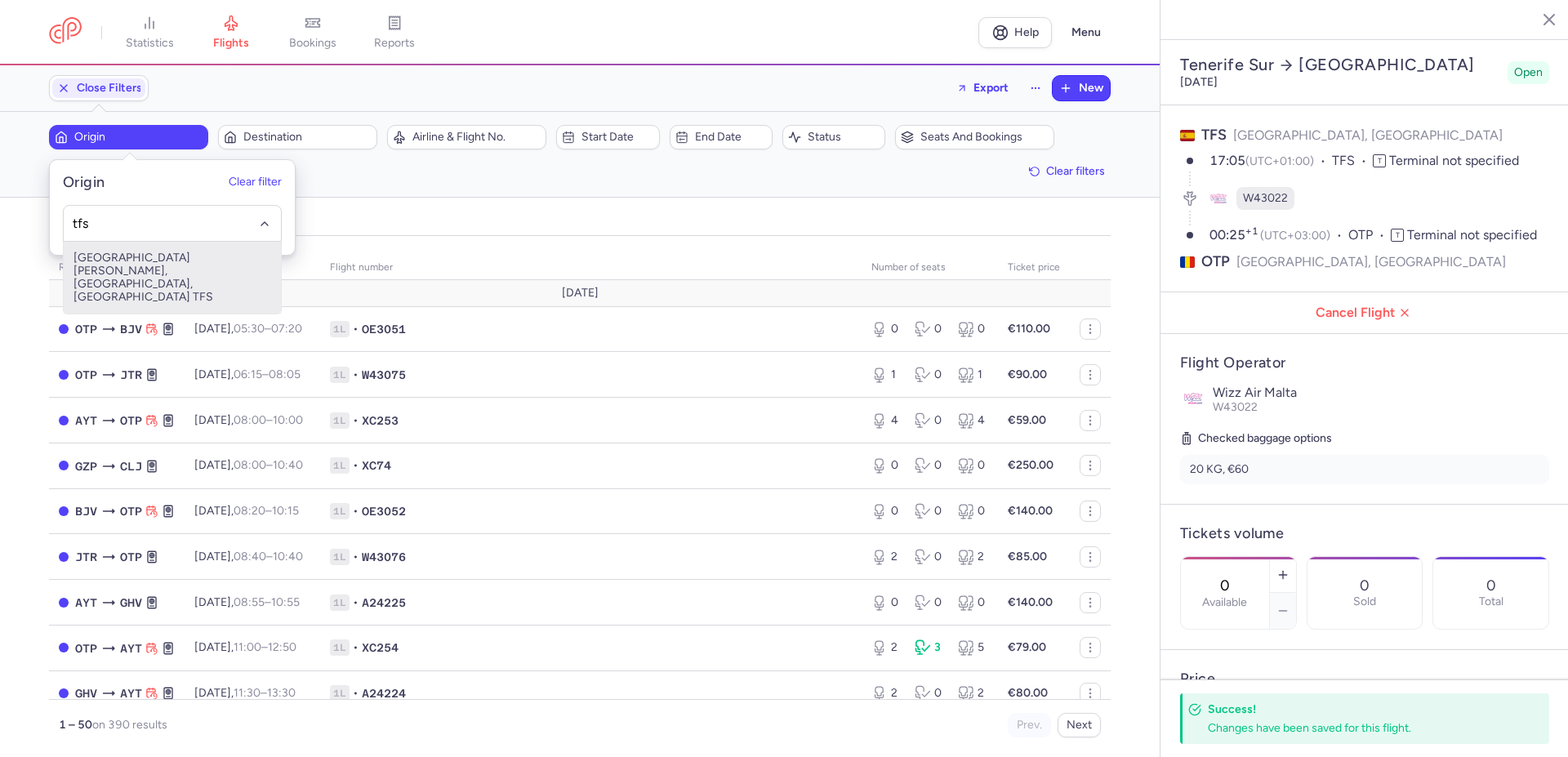
click at [224, 253] on span "[GEOGRAPHIC_DATA][PERSON_NAME], [GEOGRAPHIC_DATA], [GEOGRAPHIC_DATA] TFS" at bounding box center [172, 278] width 217 height 71
type input "tfs"
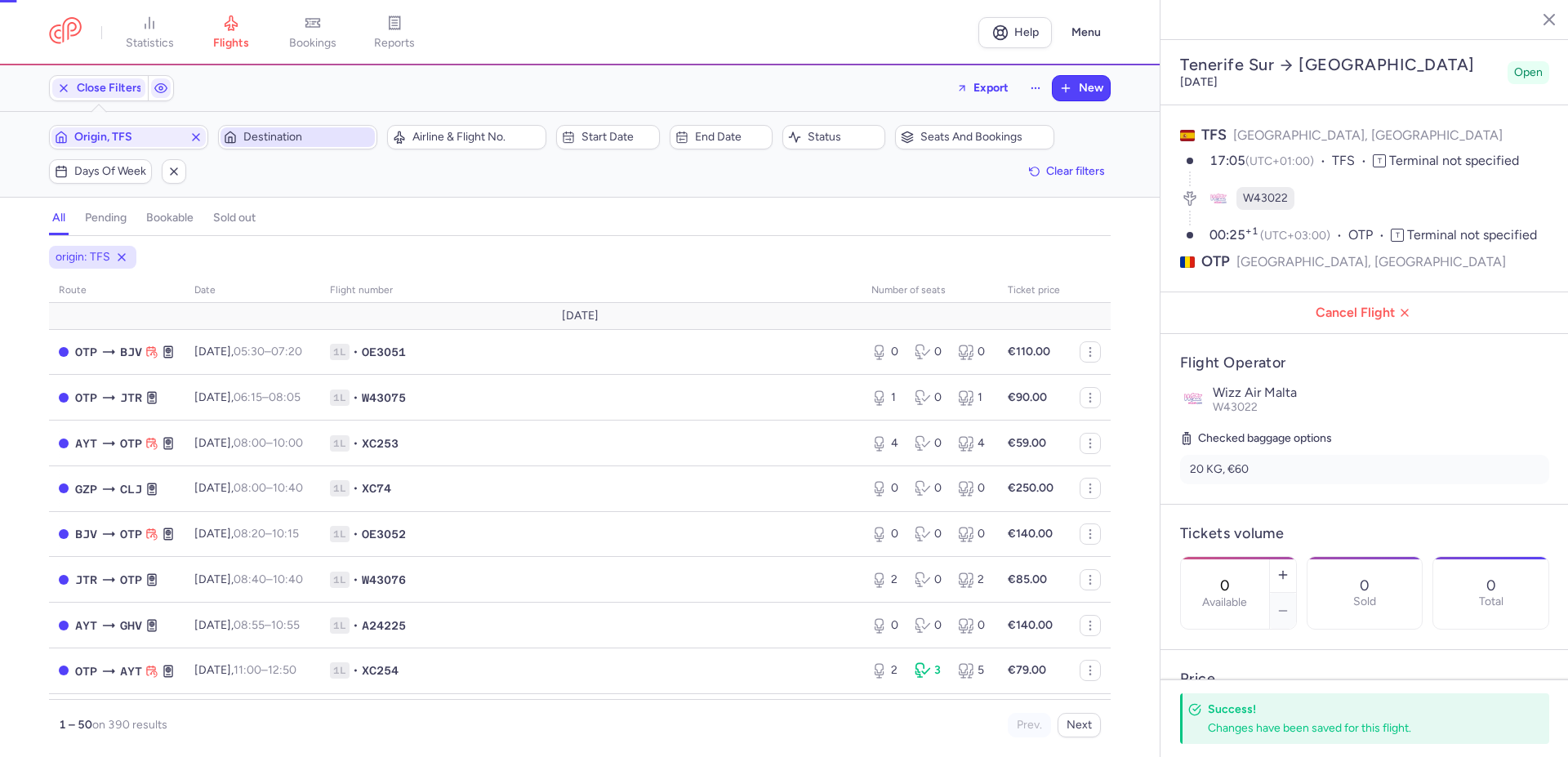
click at [265, 136] on span "Destination" at bounding box center [306, 137] width 128 height 13
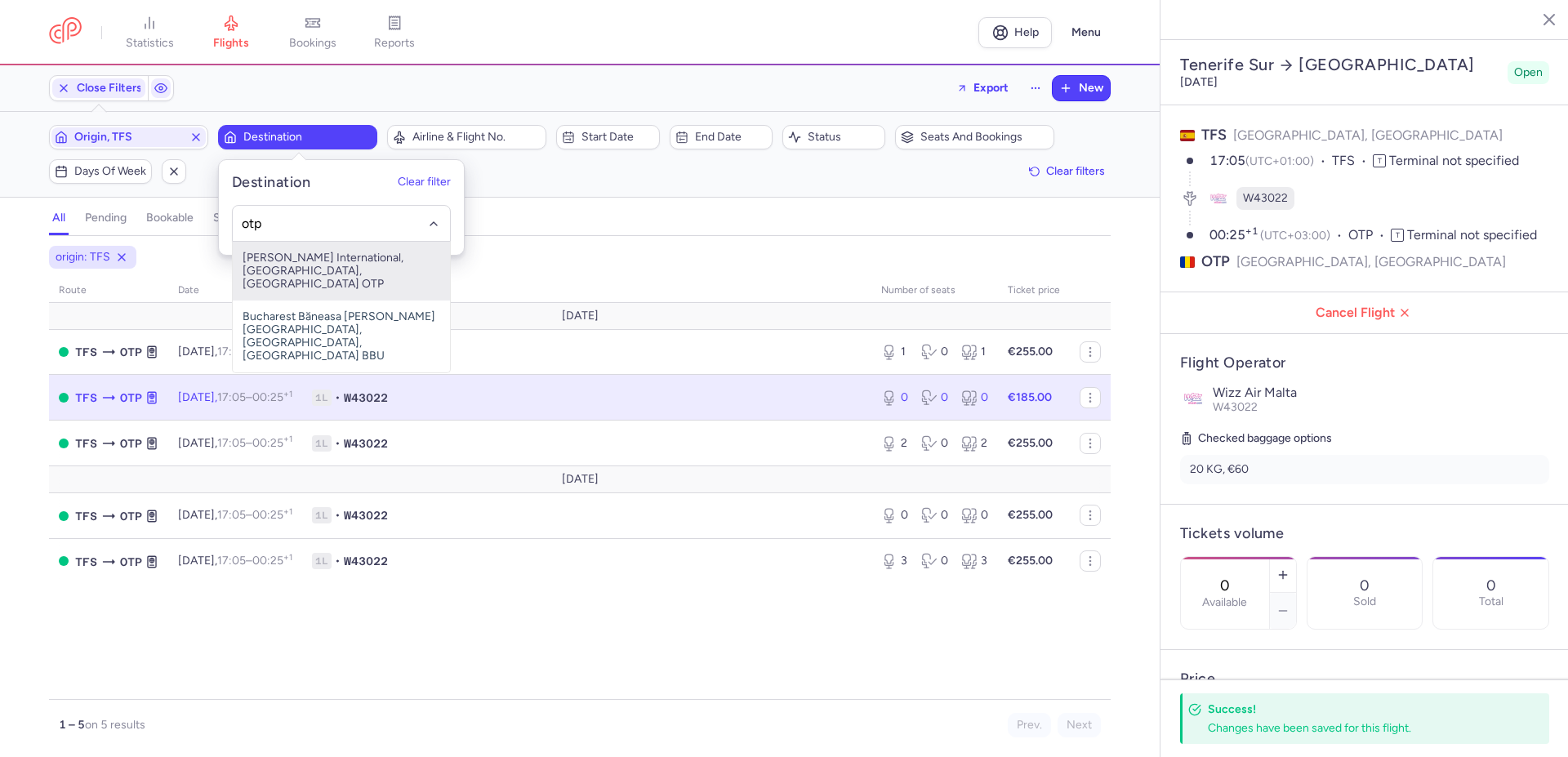
click at [355, 254] on span "[PERSON_NAME] International, [GEOGRAPHIC_DATA], [GEOGRAPHIC_DATA] OTP" at bounding box center [341, 271] width 217 height 59
type input "otp"
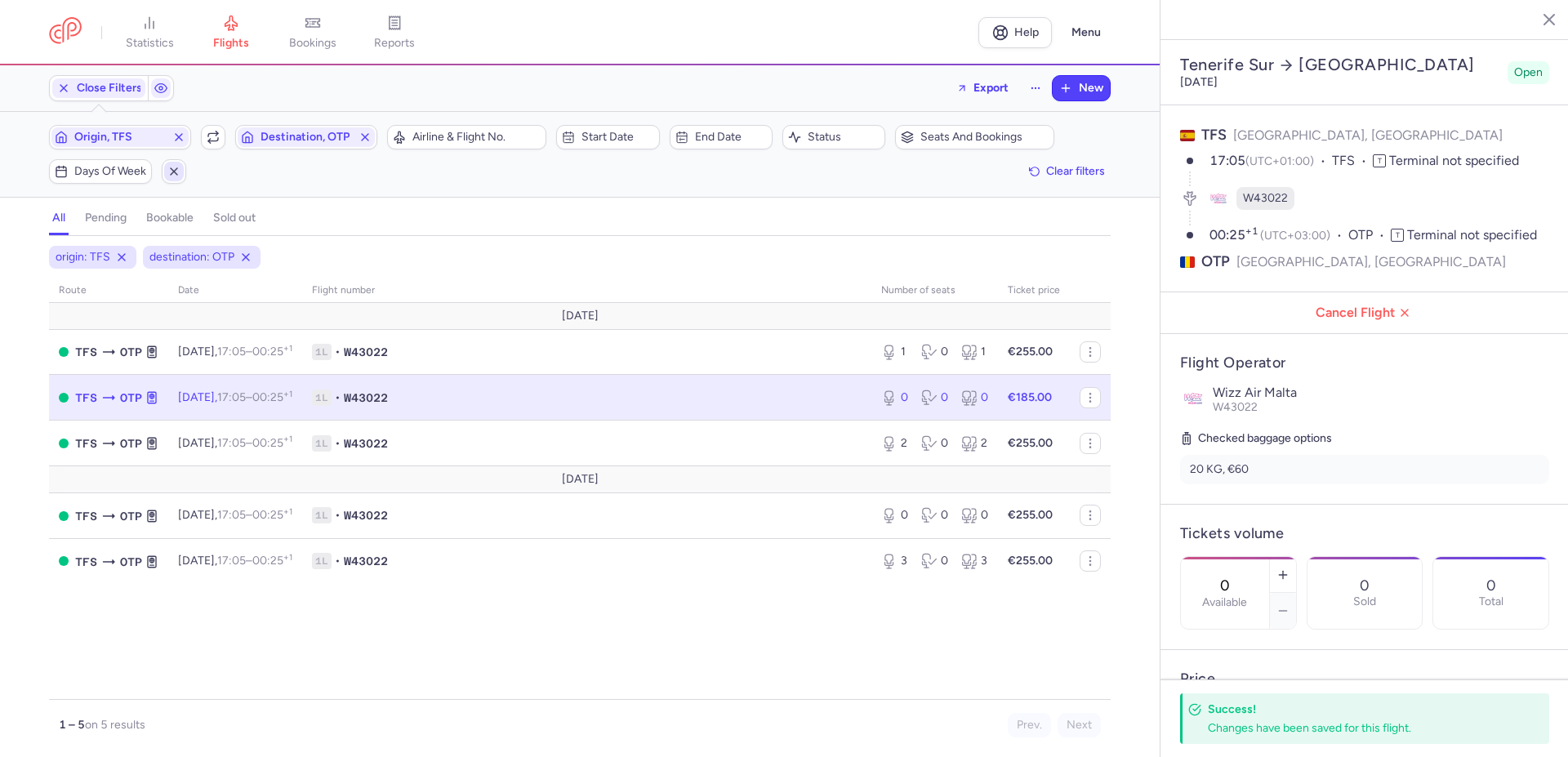
click at [178, 164] on span "button" at bounding box center [174, 172] width 20 height 20
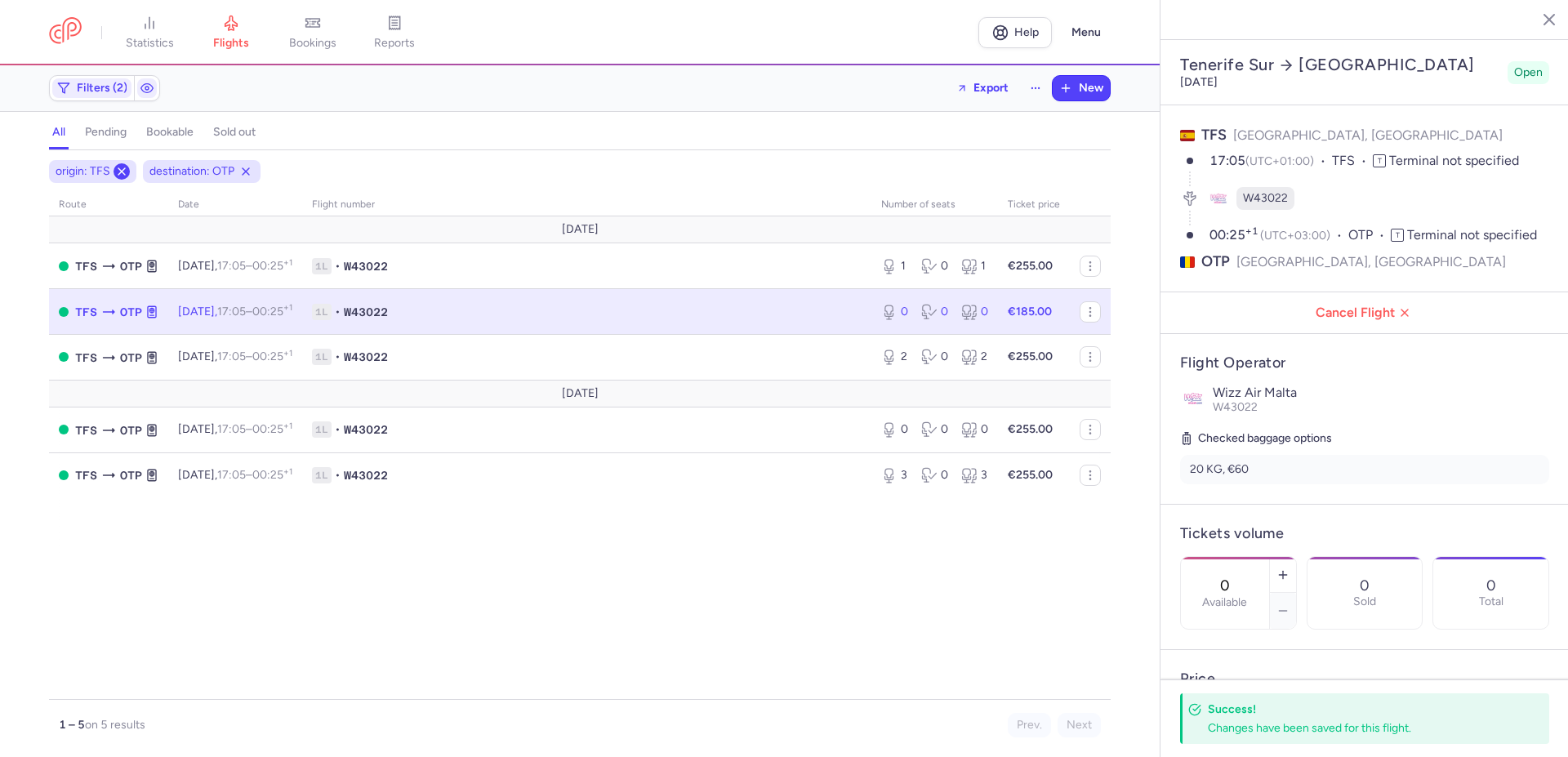
click at [127, 174] on icon at bounding box center [121, 171] width 13 height 13
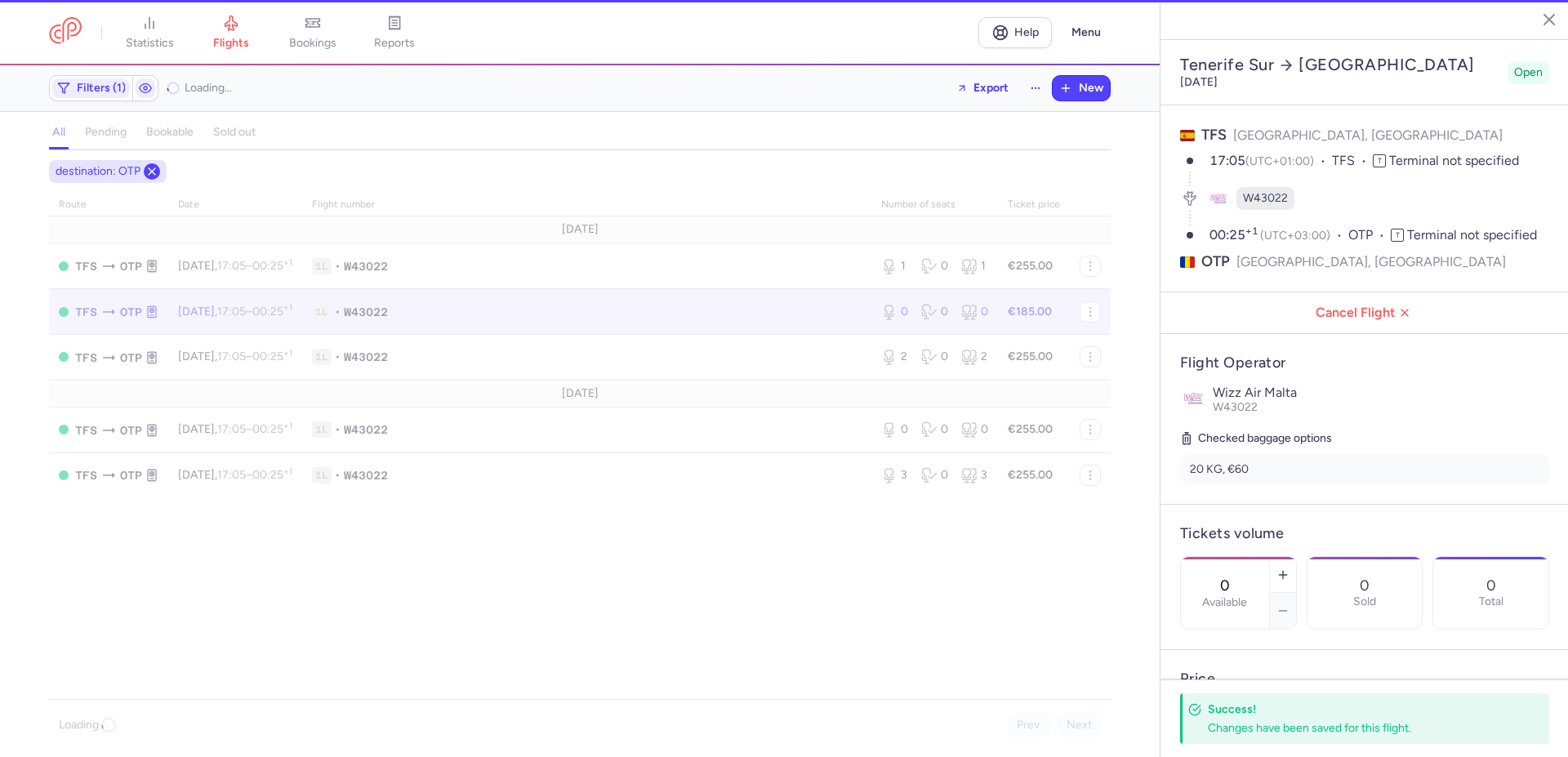
click at [150, 170] on line at bounding box center [152, 172] width 7 height 7
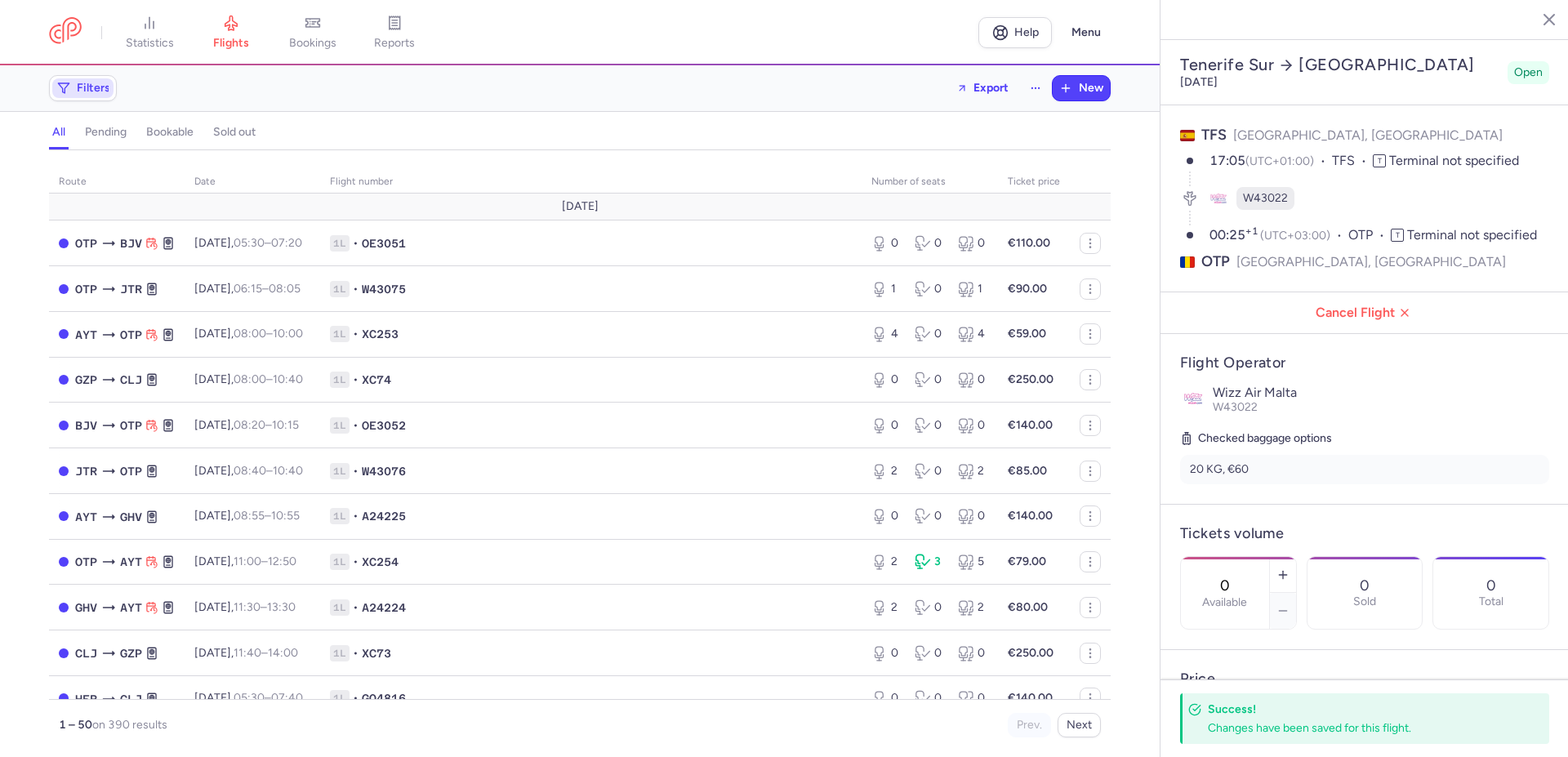
click at [96, 85] on span "Filters" at bounding box center [93, 87] width 34 height 13
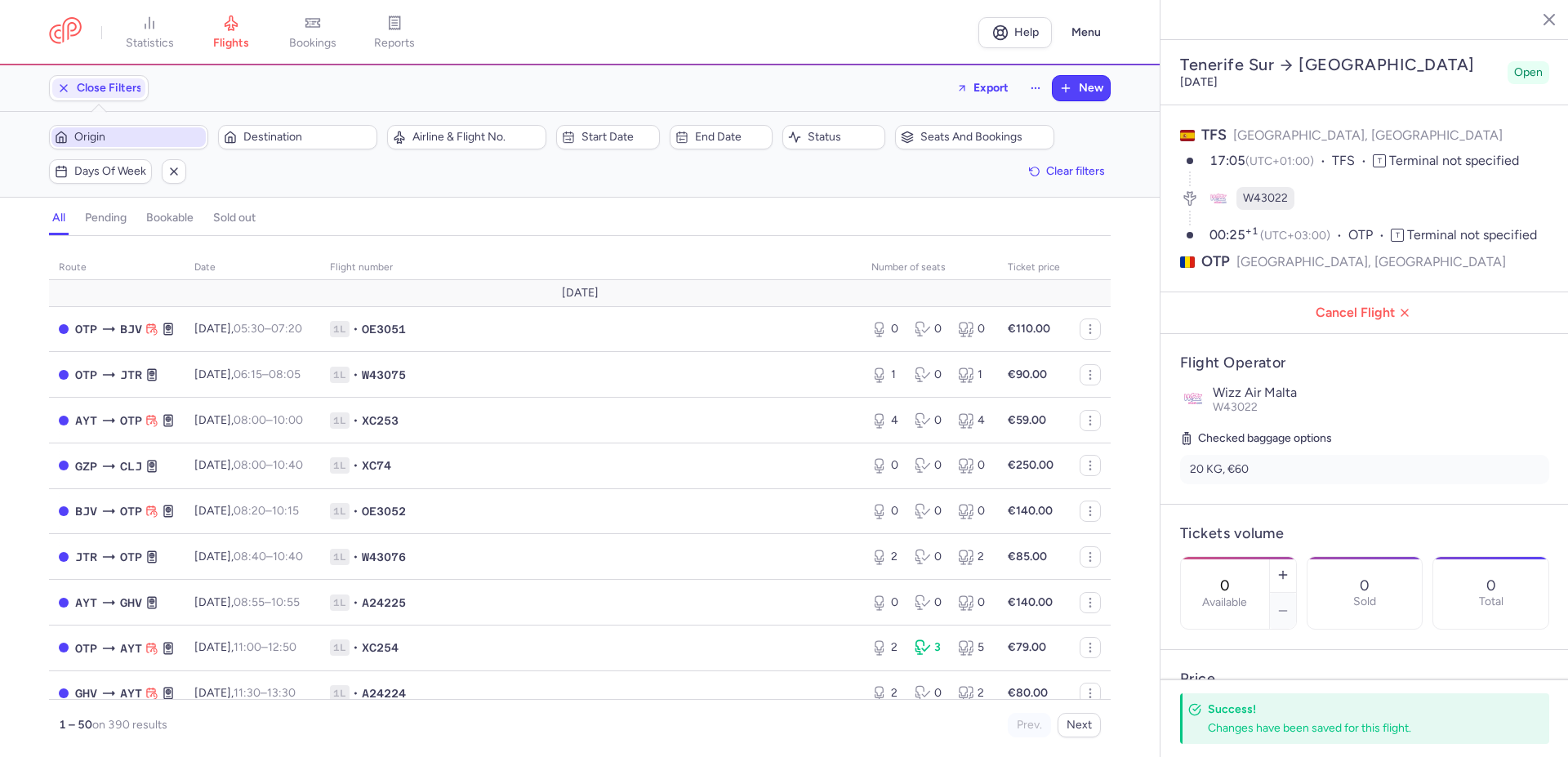
click at [139, 145] on span "Origin" at bounding box center [129, 137] width 155 height 20
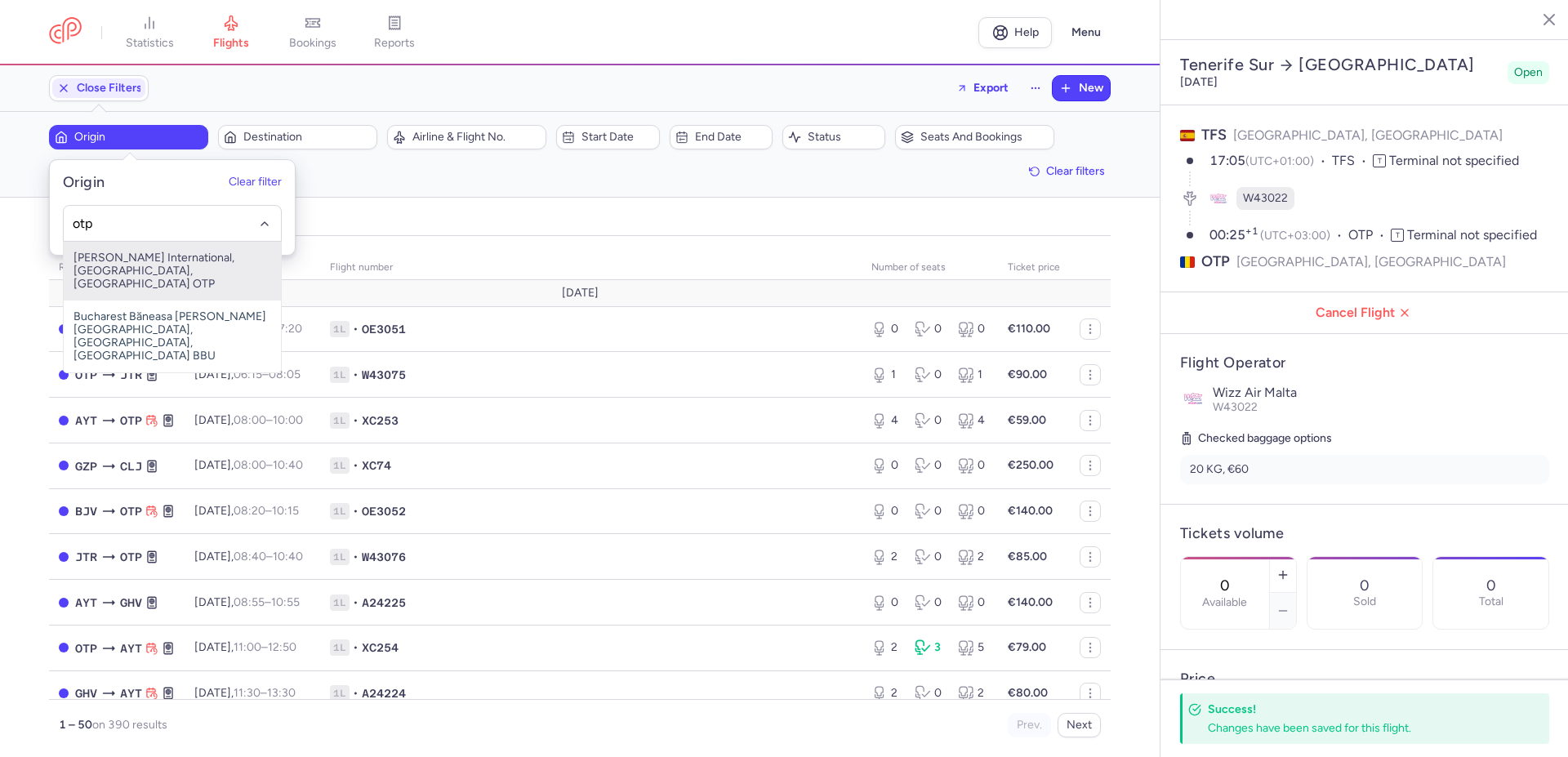
drag, startPoint x: 155, startPoint y: 261, endPoint x: 262, endPoint y: 158, distance: 148.5
click at [161, 255] on span "[PERSON_NAME] International, [GEOGRAPHIC_DATA], [GEOGRAPHIC_DATA] OTP" at bounding box center [172, 271] width 217 height 59
type input "otp"
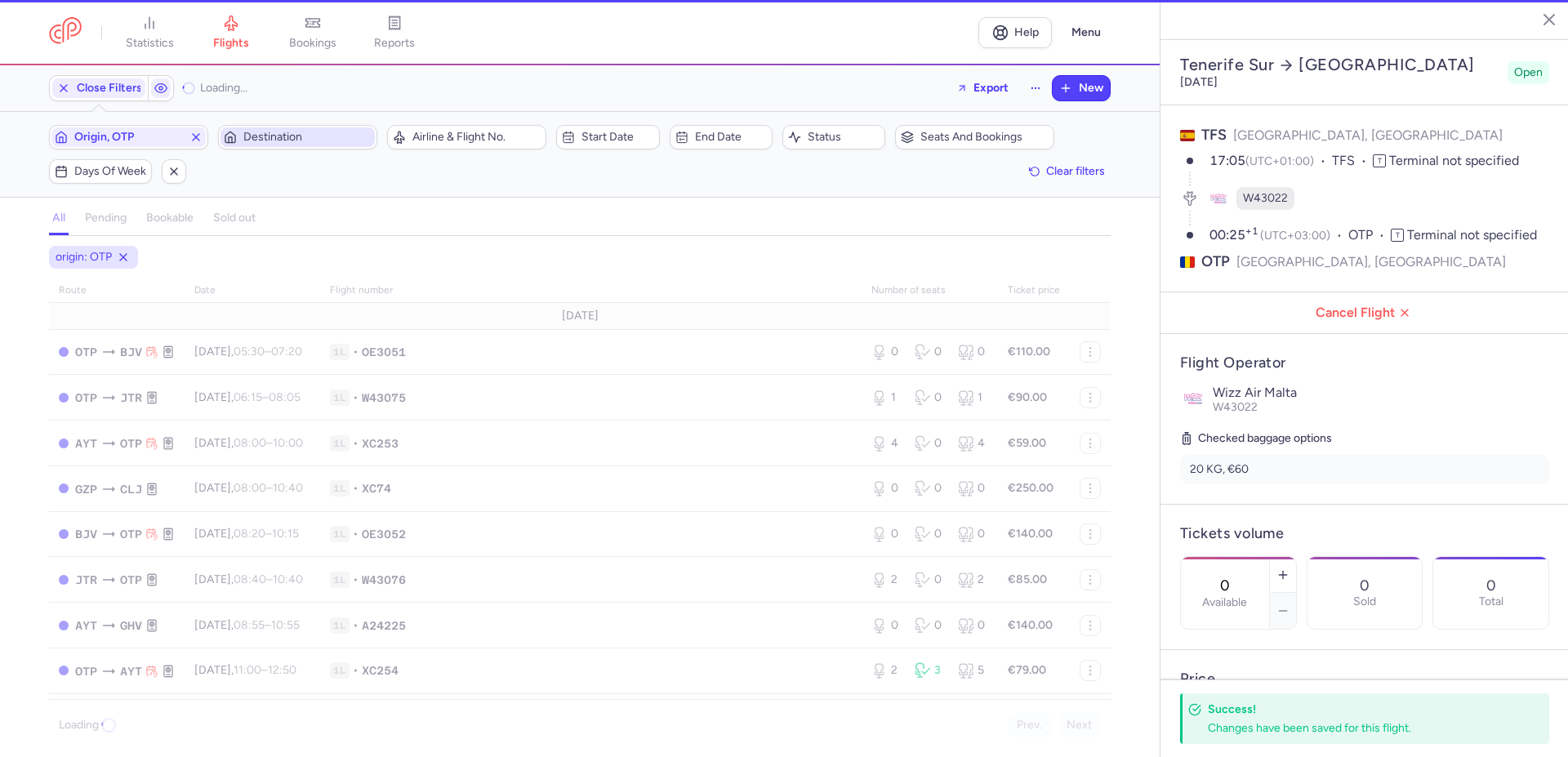
click at [277, 142] on span "Destination" at bounding box center [306, 137] width 128 height 13
click at [285, 136] on span "Destination" at bounding box center [306, 137] width 128 height 13
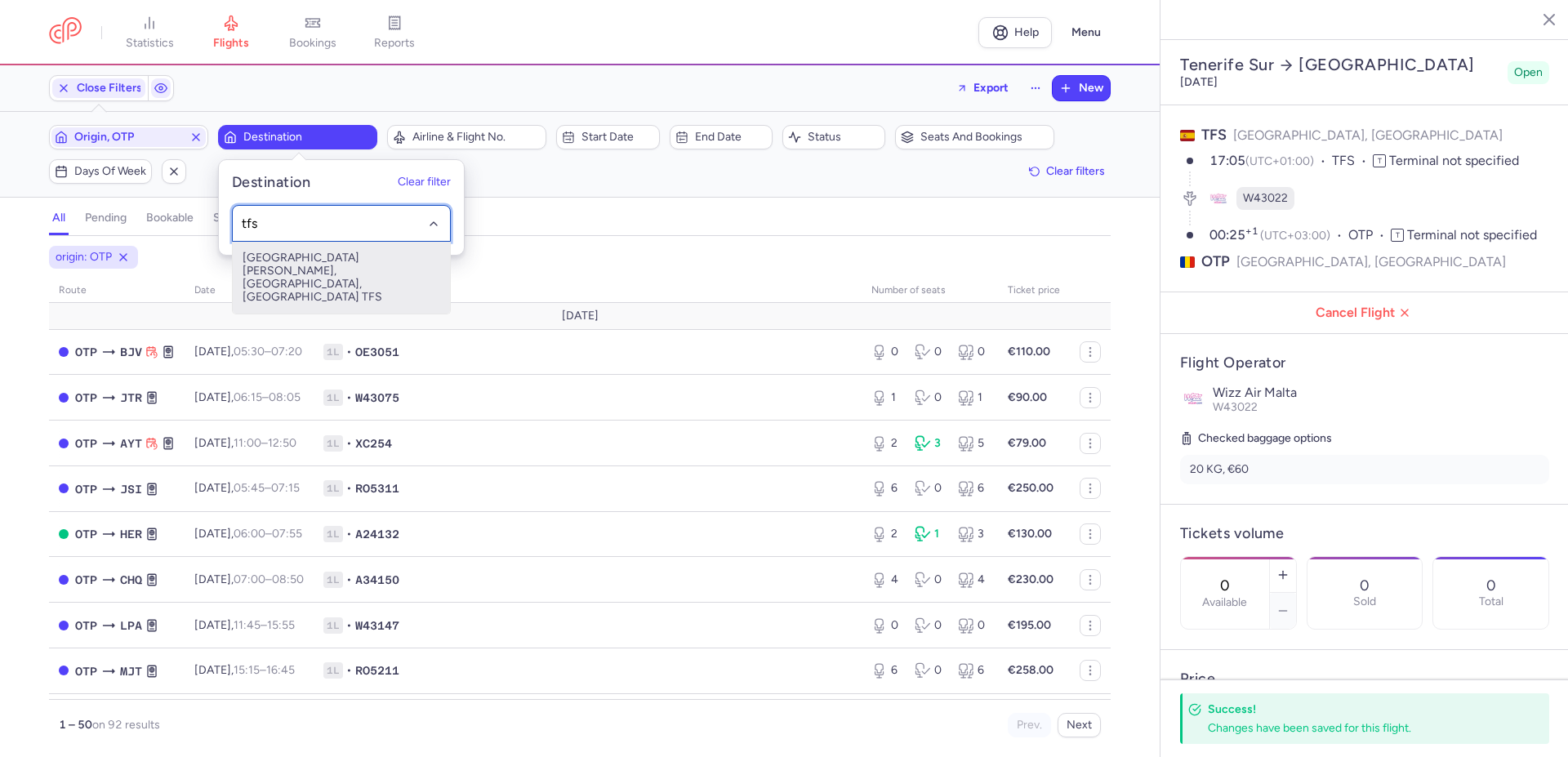
click at [322, 265] on span "[GEOGRAPHIC_DATA][PERSON_NAME], [GEOGRAPHIC_DATA], [GEOGRAPHIC_DATA] TFS" at bounding box center [341, 278] width 217 height 71
type input "tfs"
